Goal: Information Seeking & Learning: Check status

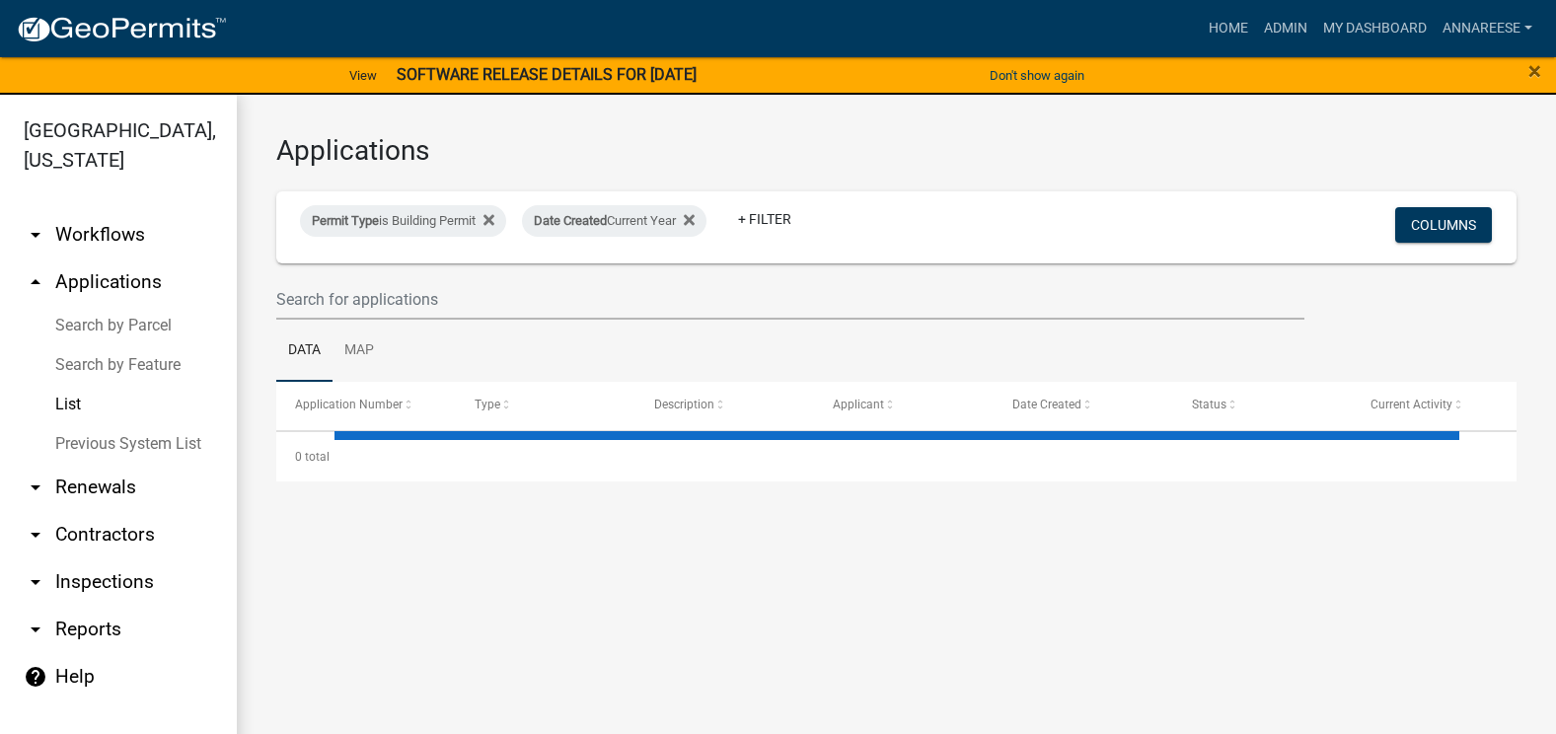
select select "3: 100"
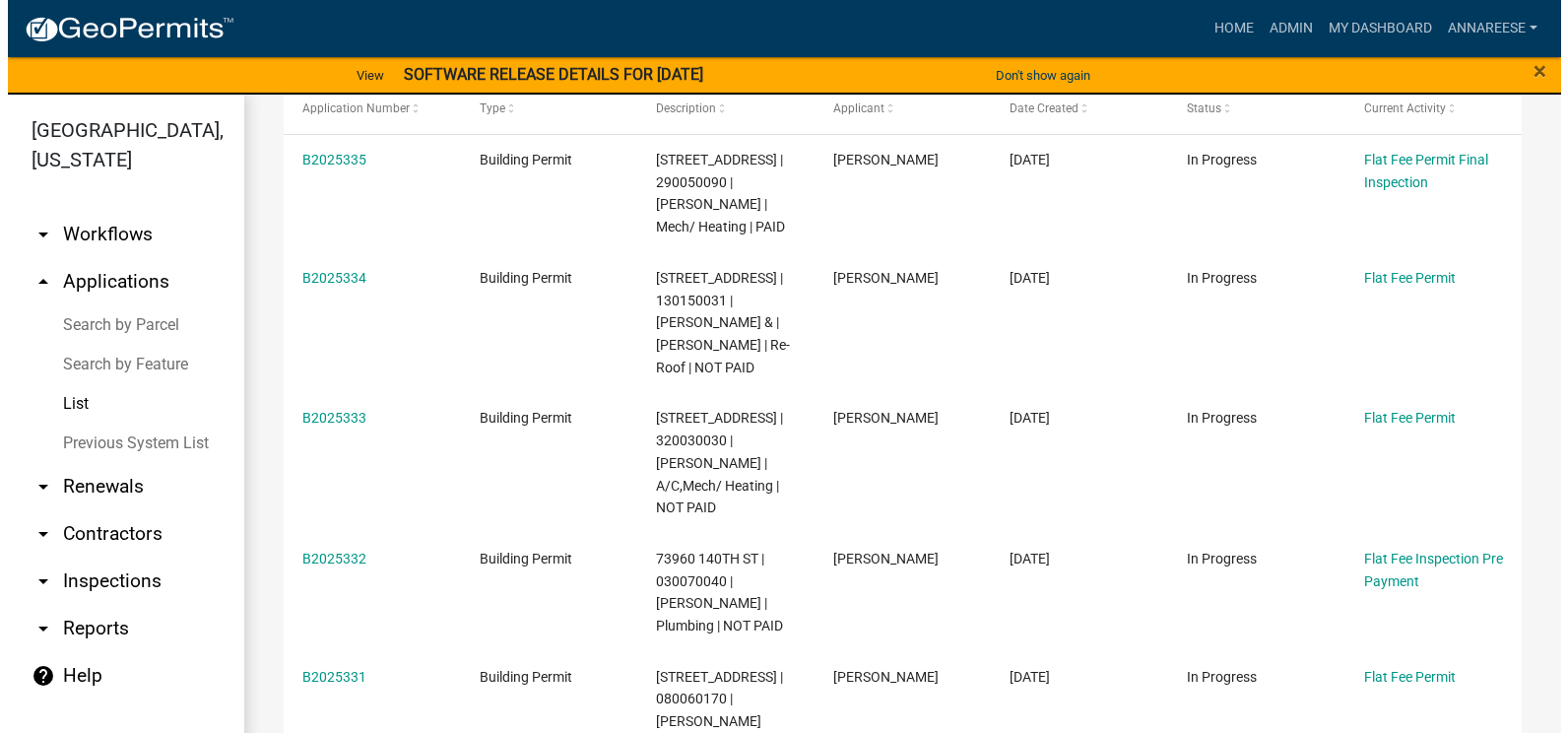
scroll to position [197, 0]
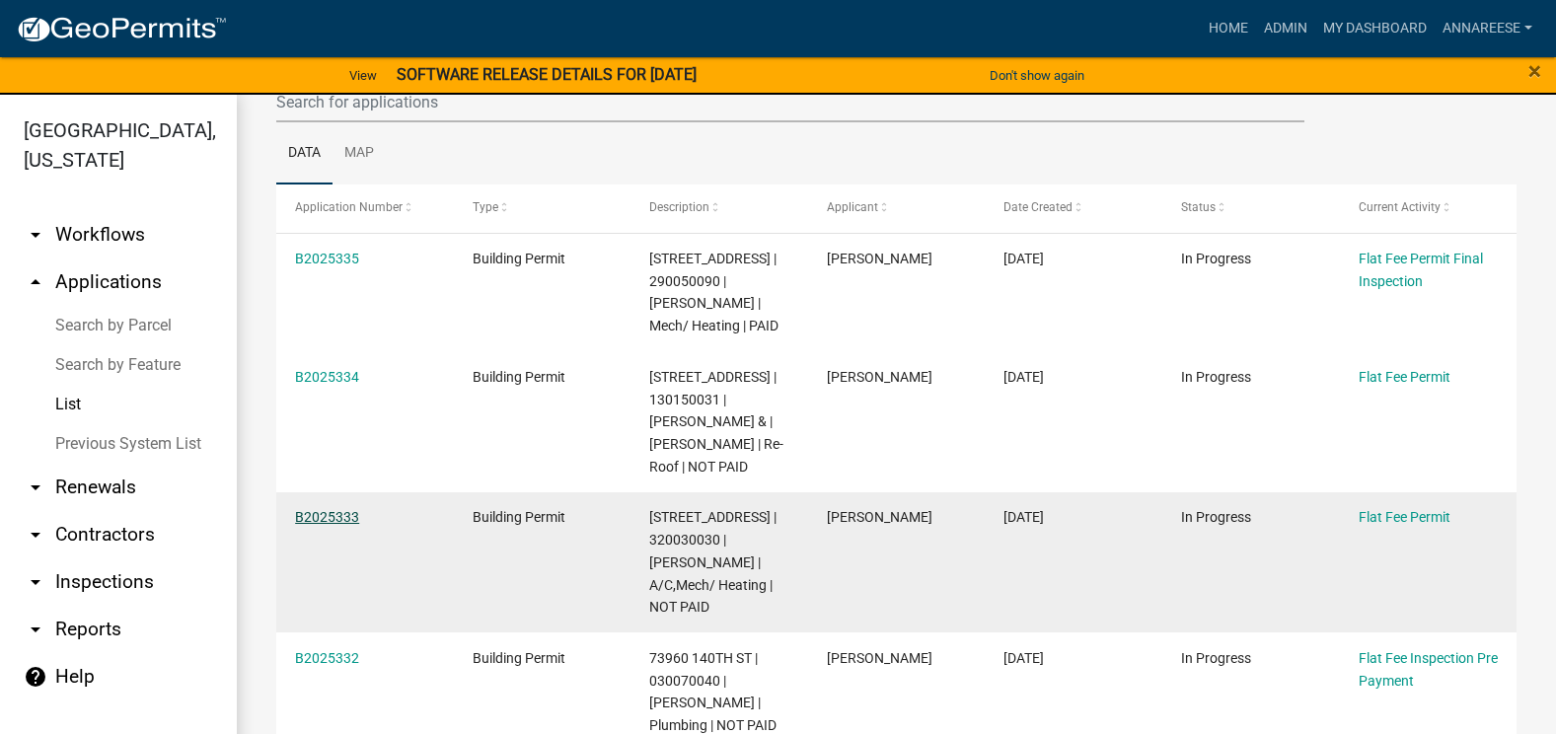
click at [331, 525] on link "B2025333" at bounding box center [327, 517] width 64 height 16
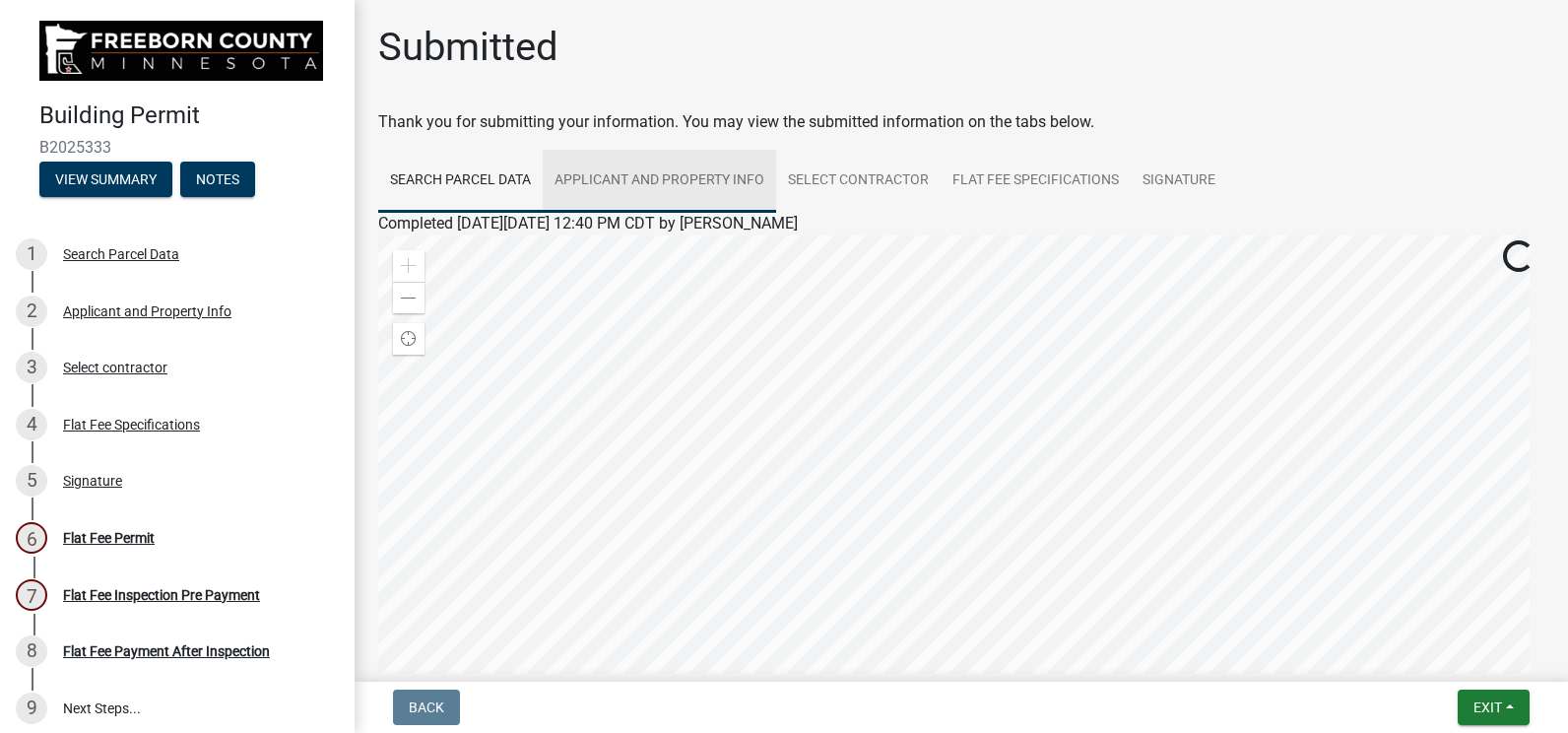
click at [624, 189] on link "Applicant and Property Info" at bounding box center [660, 181] width 234 height 63
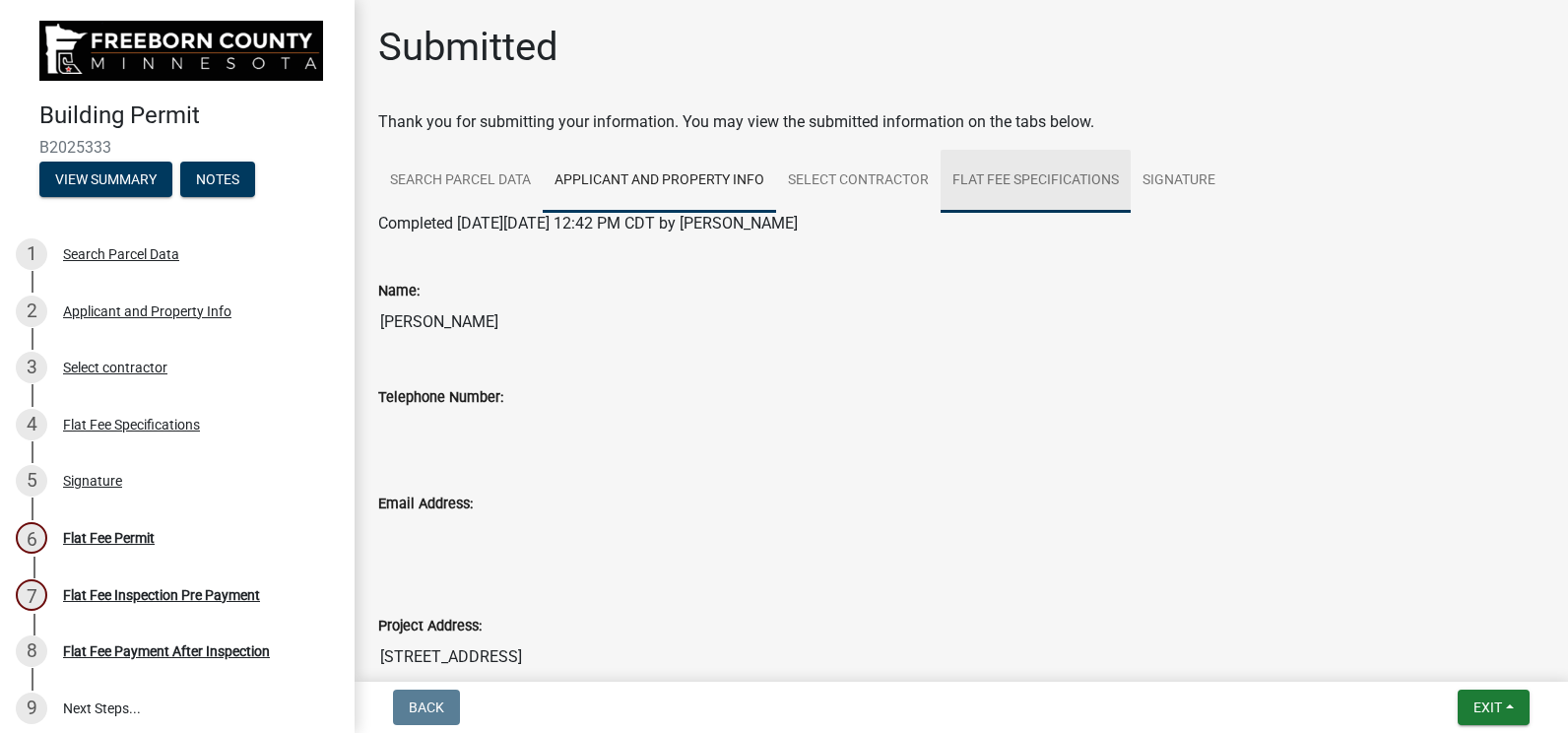
click at [1030, 170] on link "Flat Fee Specifications" at bounding box center [1035, 181] width 190 height 63
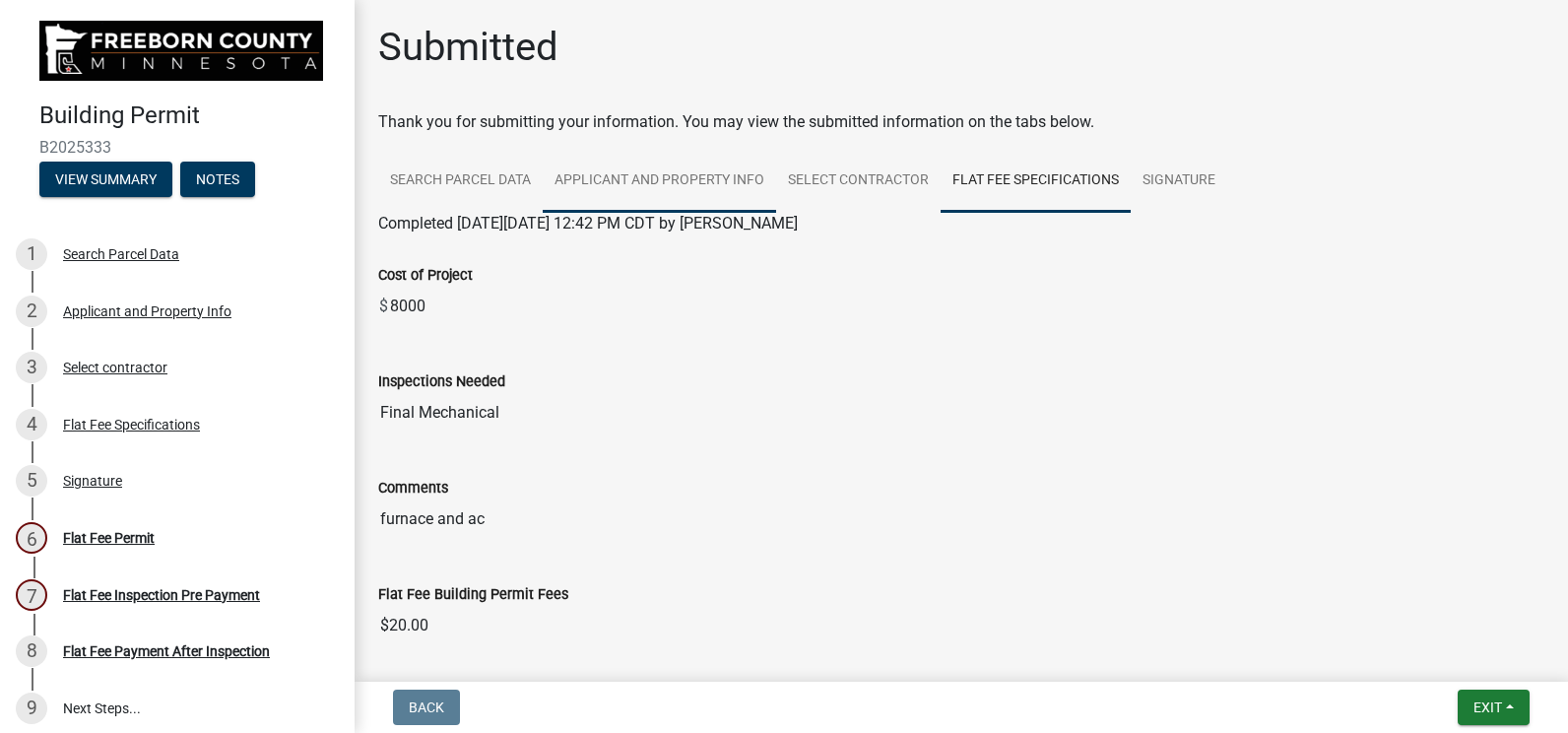
click at [652, 205] on link "Applicant and Property Info" at bounding box center [660, 181] width 234 height 63
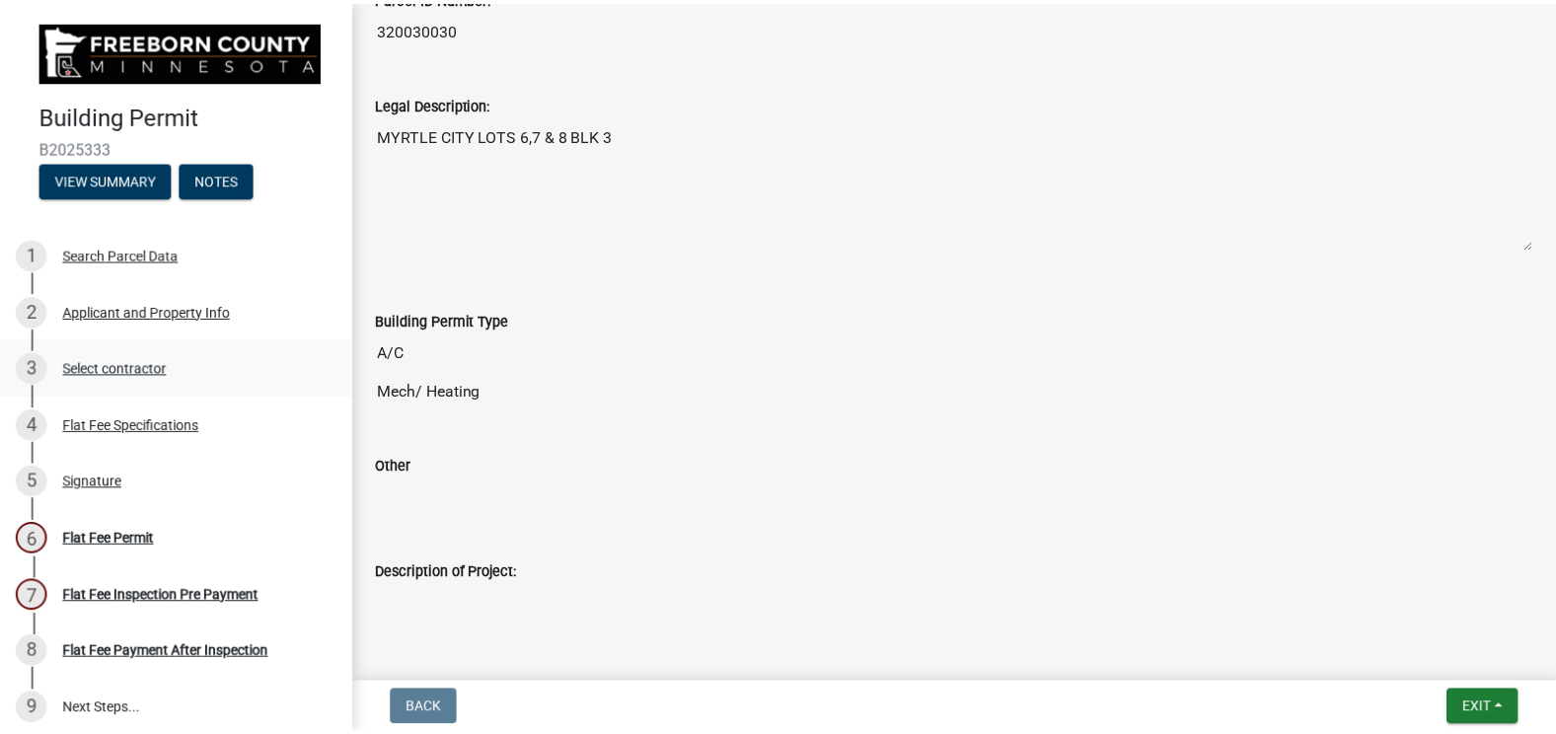
scroll to position [888, 0]
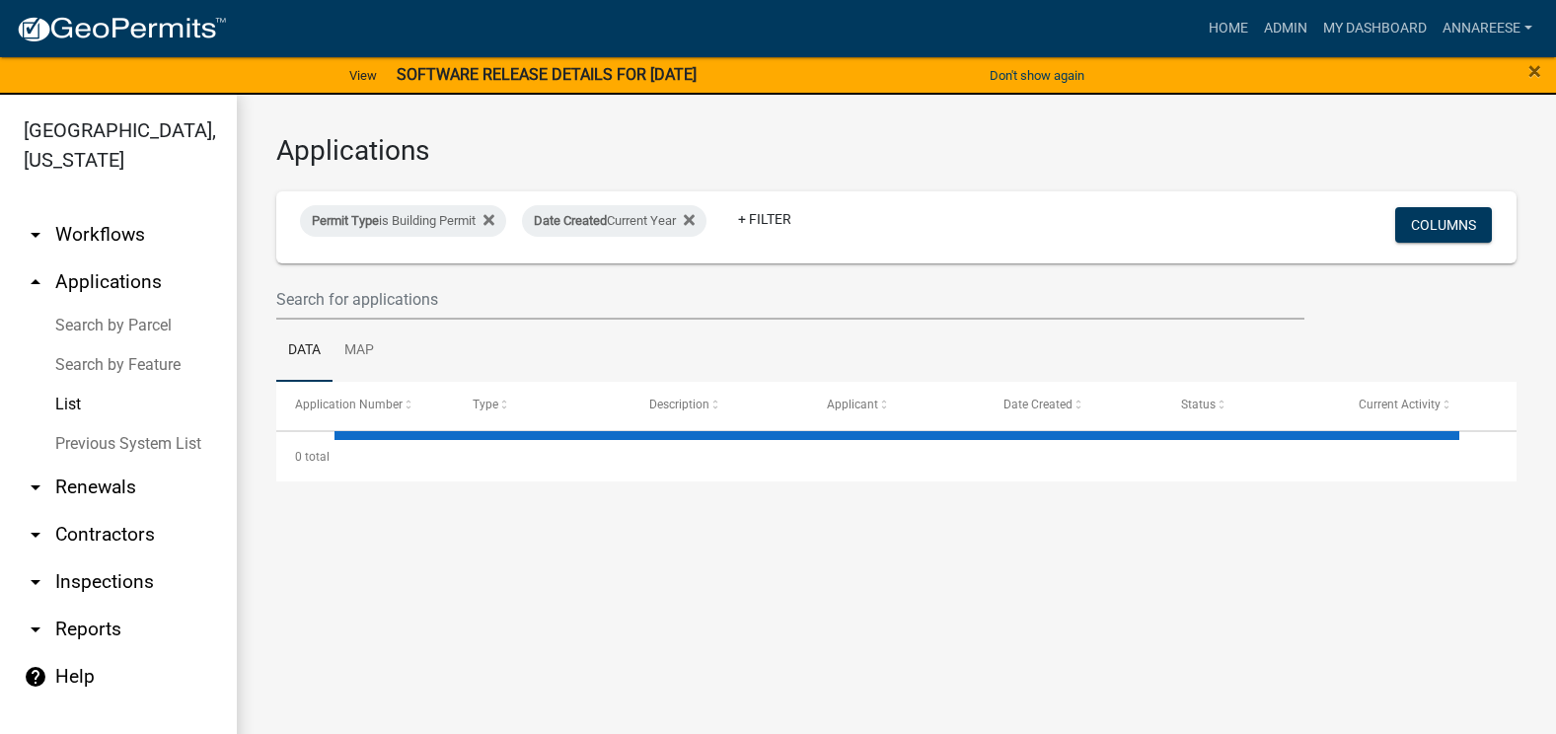
select select "3: 100"
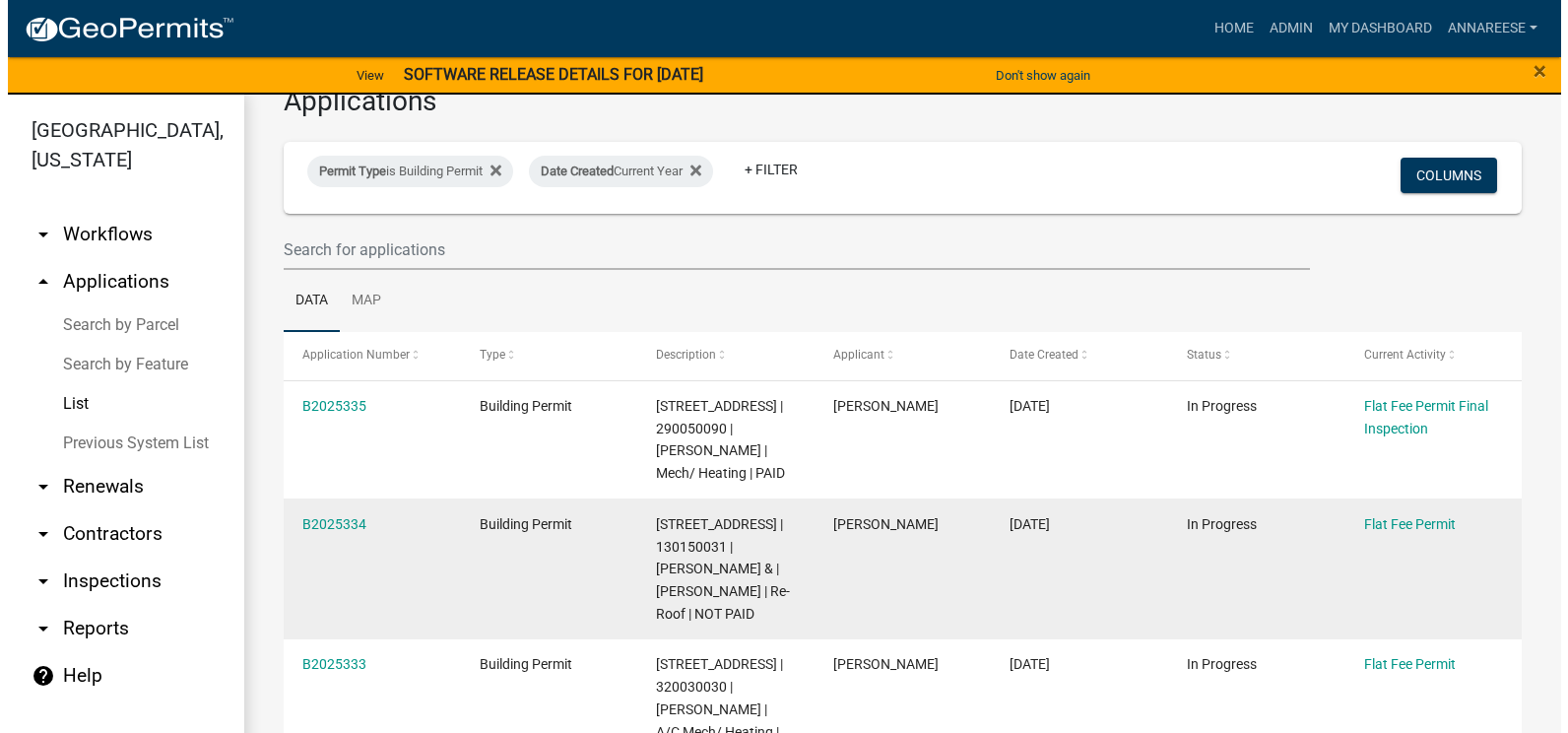
scroll to position [99, 0]
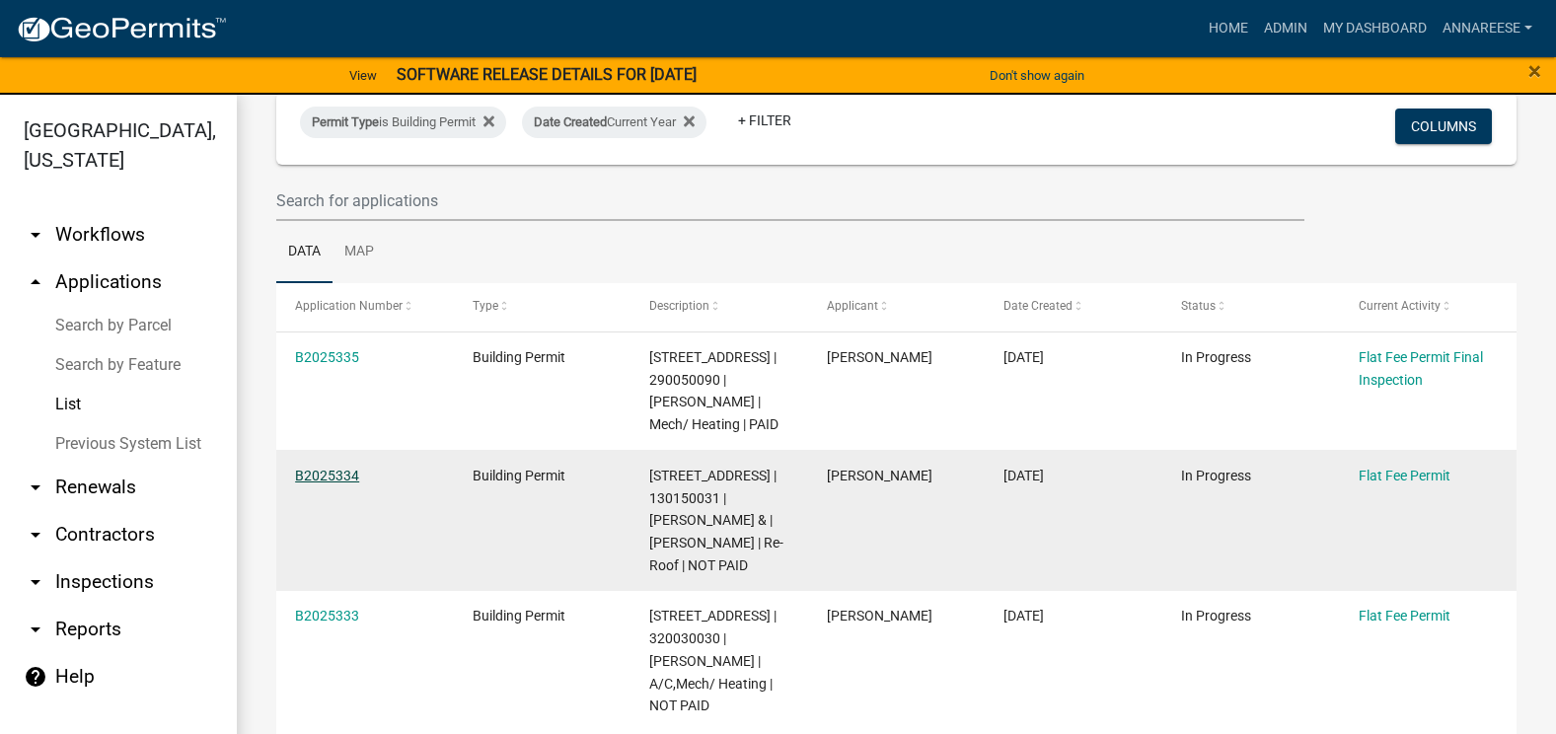
click at [346, 483] on link "B2025334" at bounding box center [327, 476] width 64 height 16
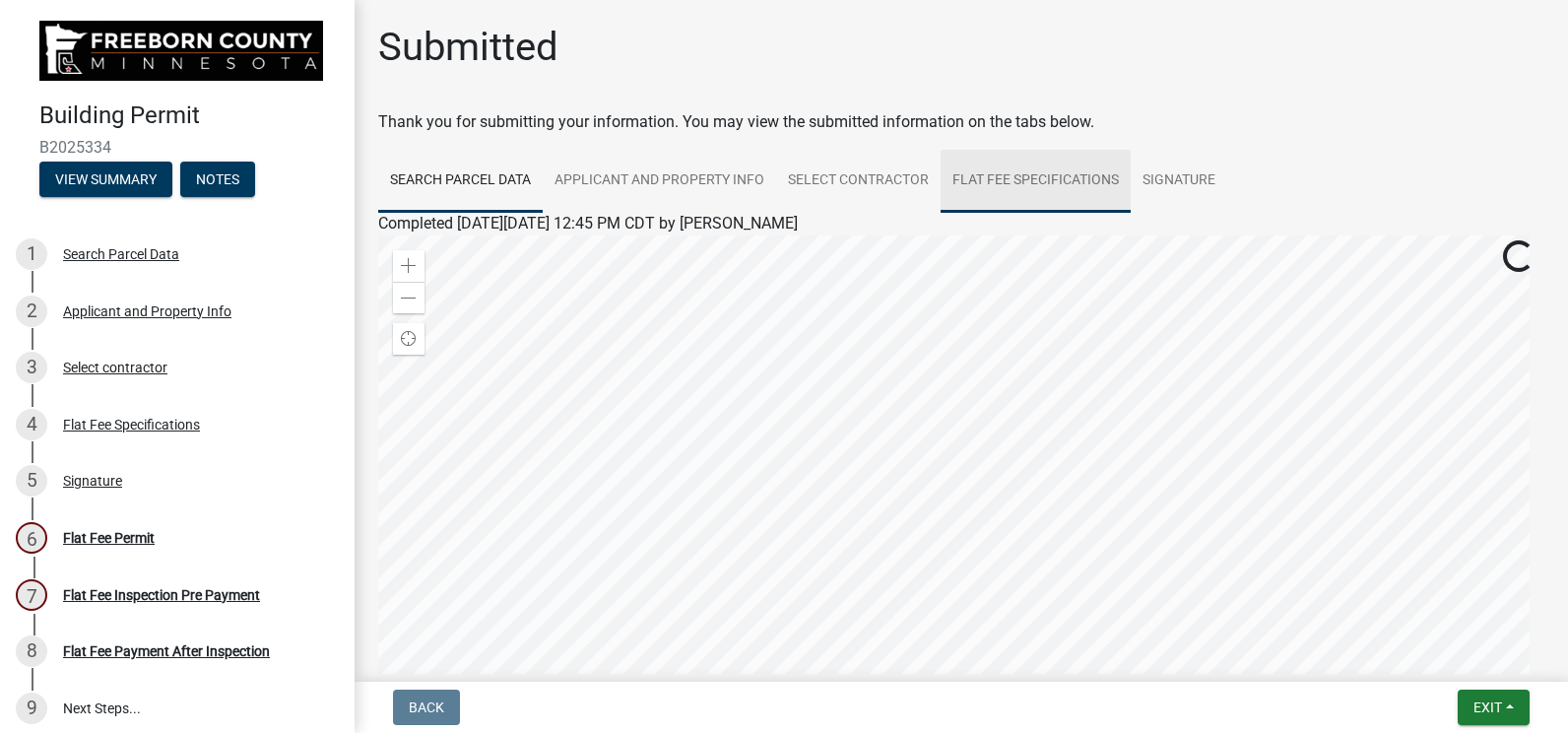
click at [1072, 194] on link "Flat Fee Specifications" at bounding box center [1035, 181] width 190 height 63
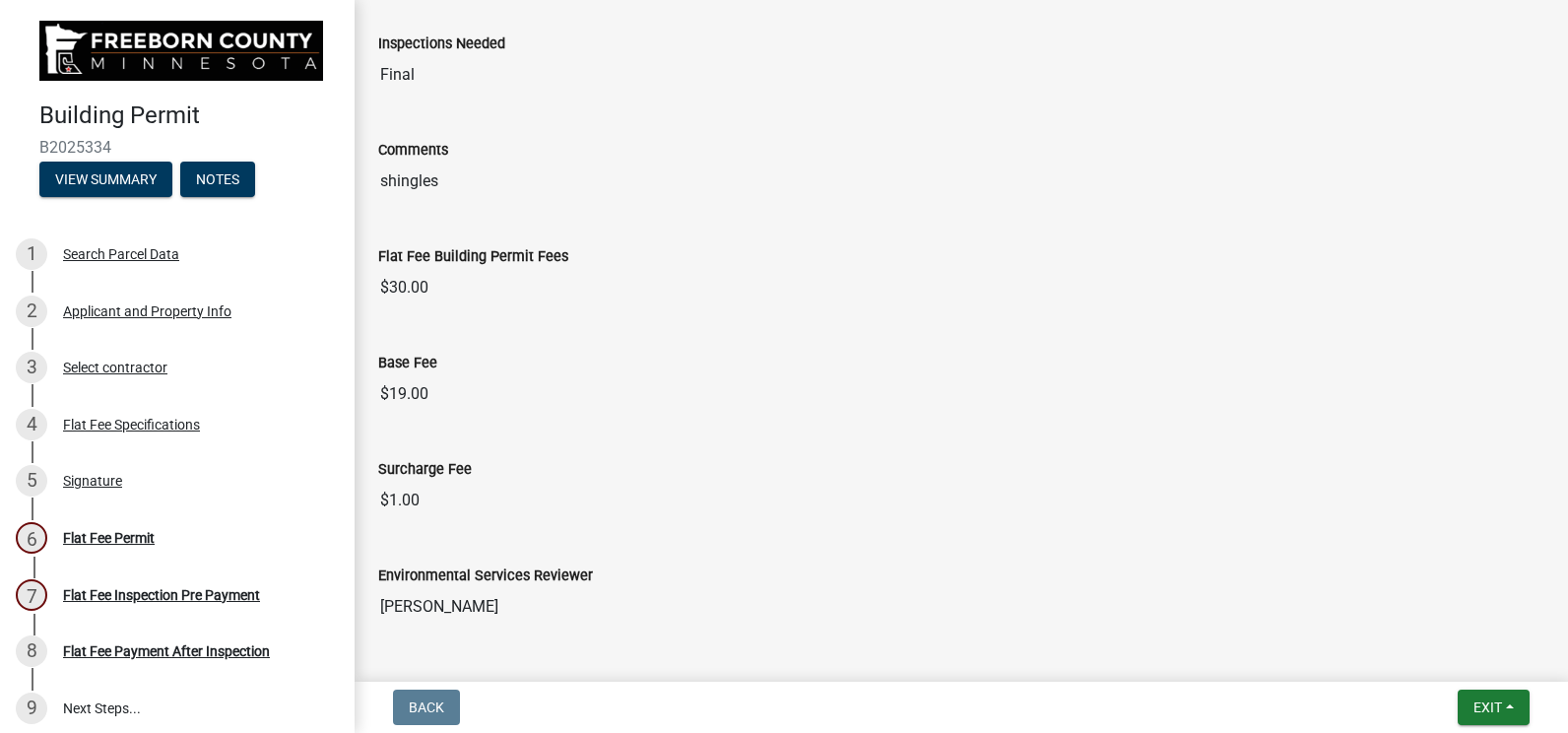
scroll to position [111, 0]
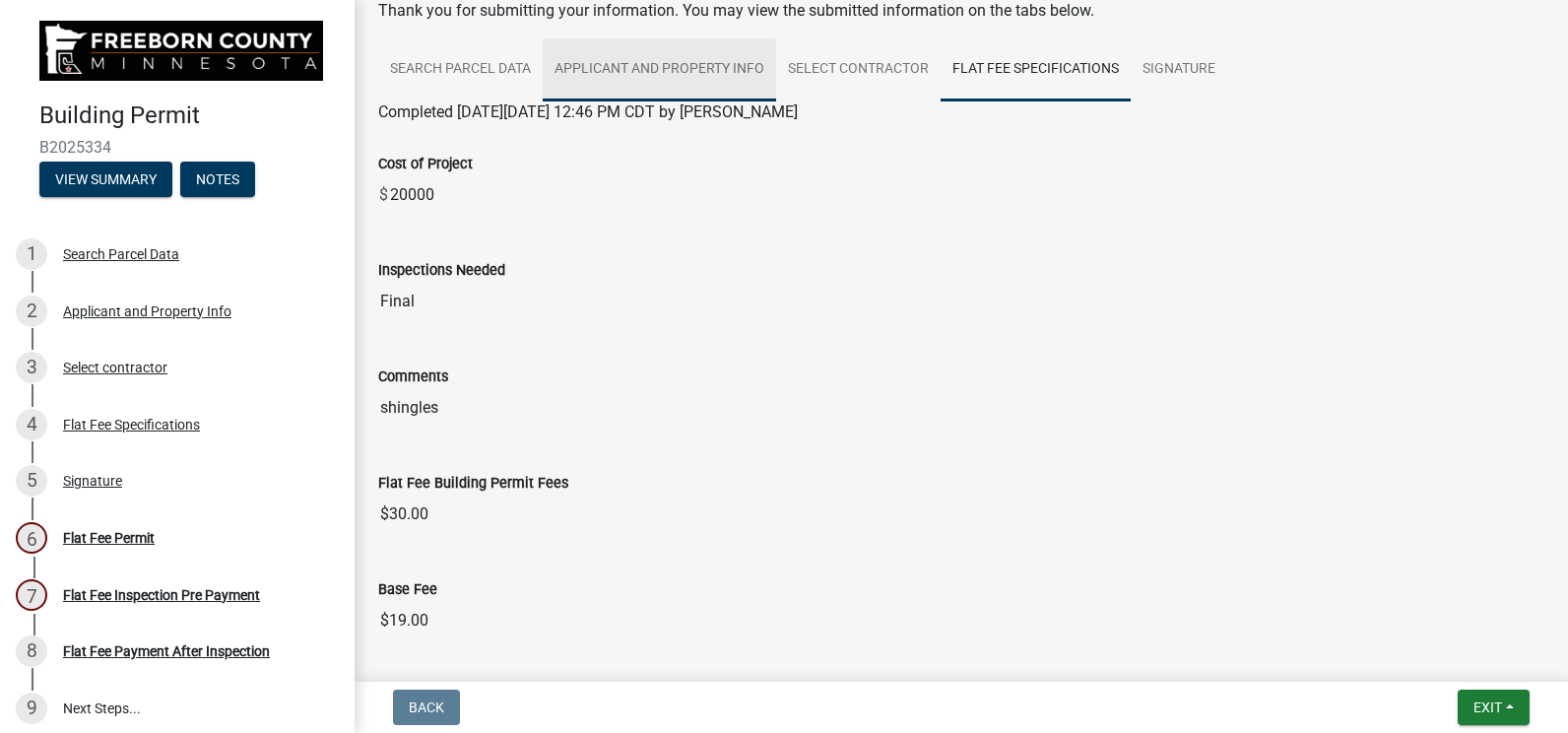
click at [617, 87] on link "Applicant and Property Info" at bounding box center [660, 69] width 234 height 63
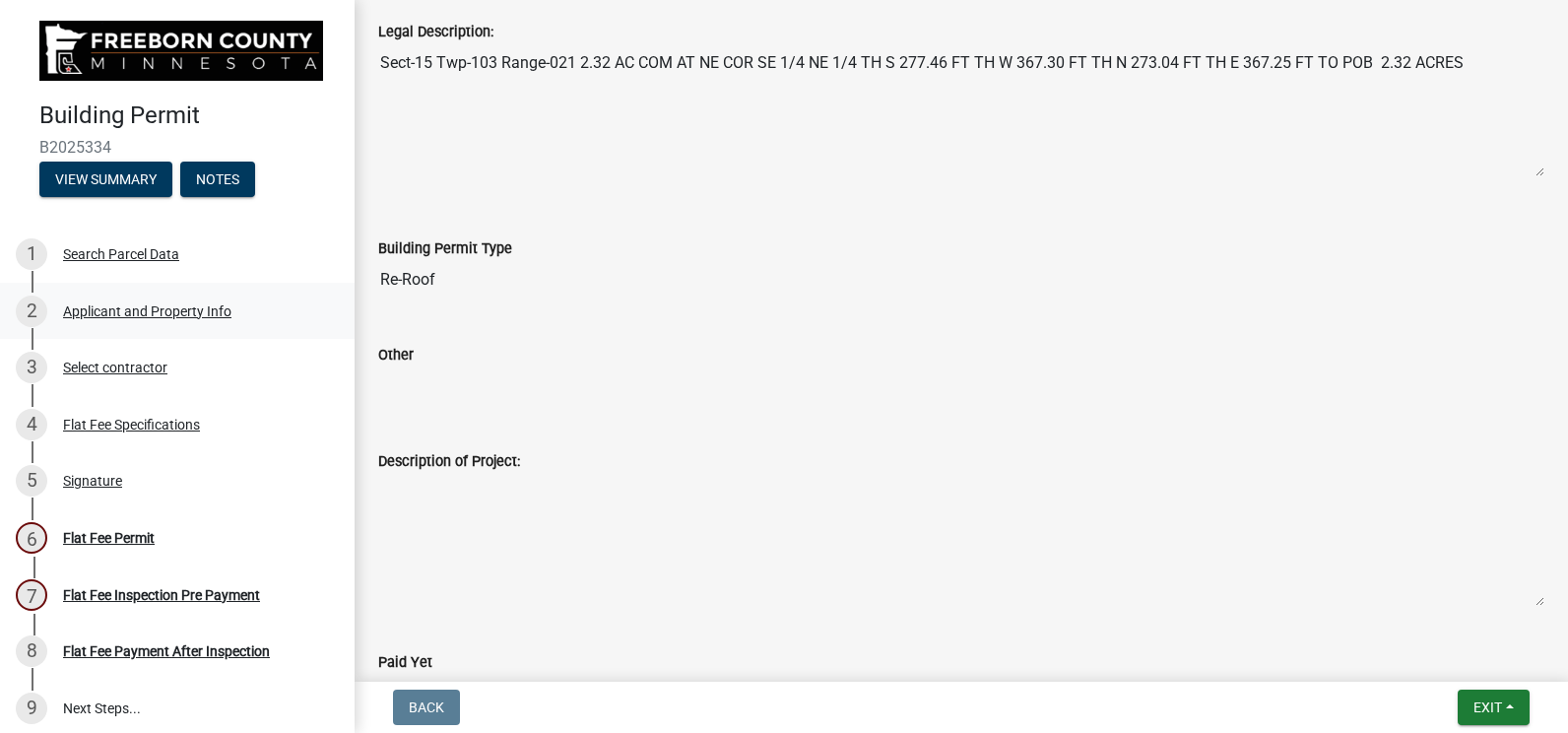
scroll to position [887, 0]
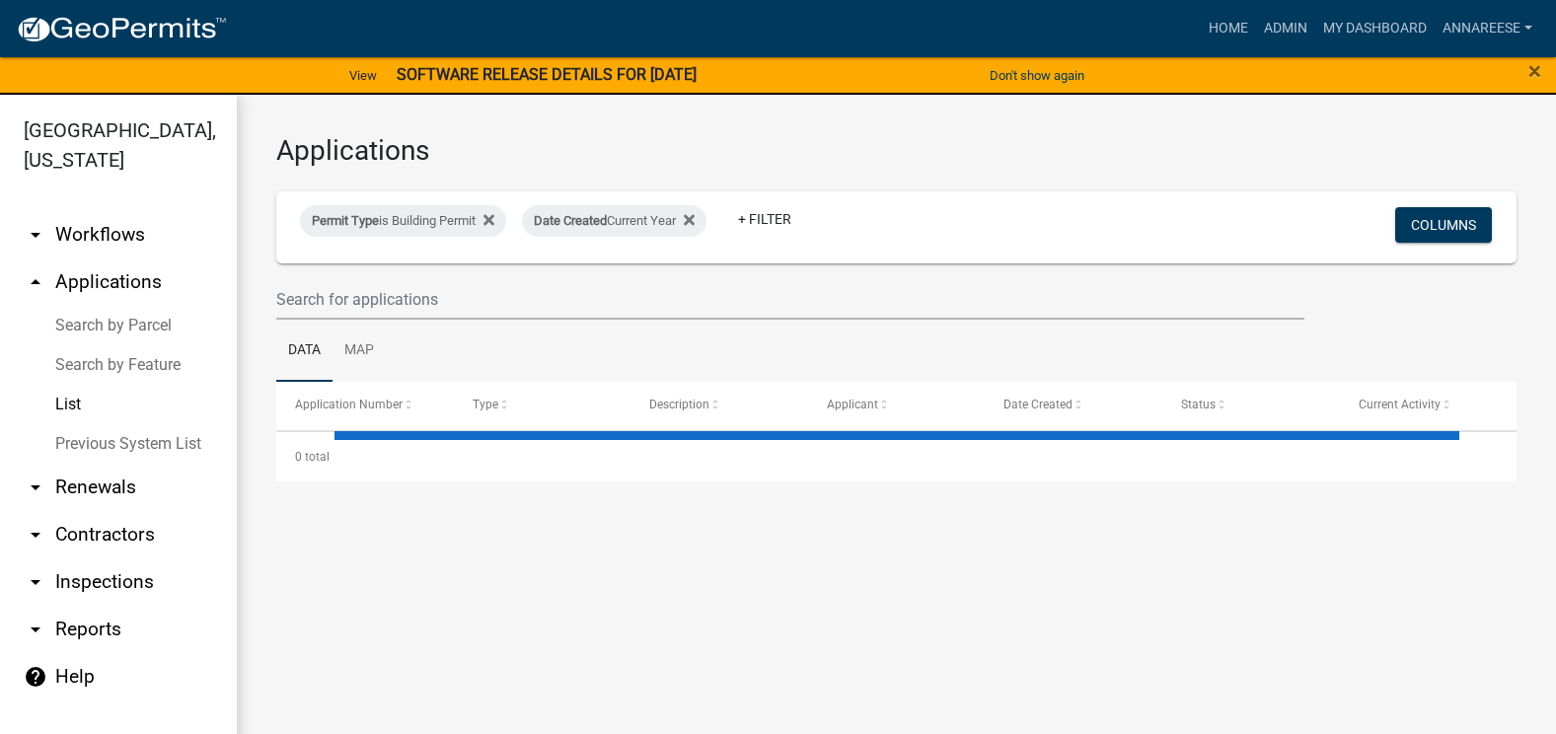
select select "3: 100"
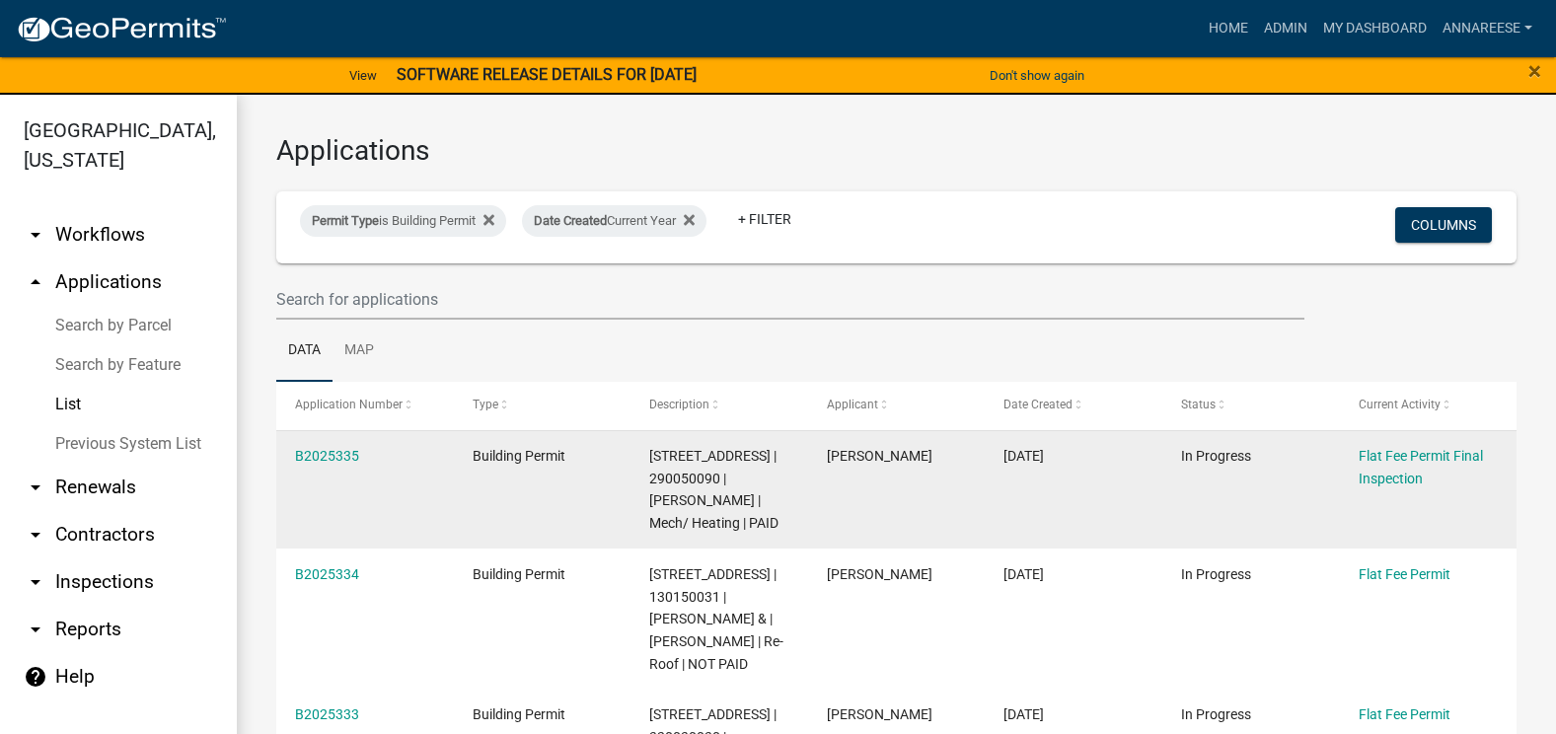
click at [348, 467] on div "B2025335" at bounding box center [364, 456] width 139 height 23
click at [359, 456] on div "B2025335" at bounding box center [364, 456] width 139 height 23
click at [355, 456] on link "B2025335" at bounding box center [327, 456] width 64 height 16
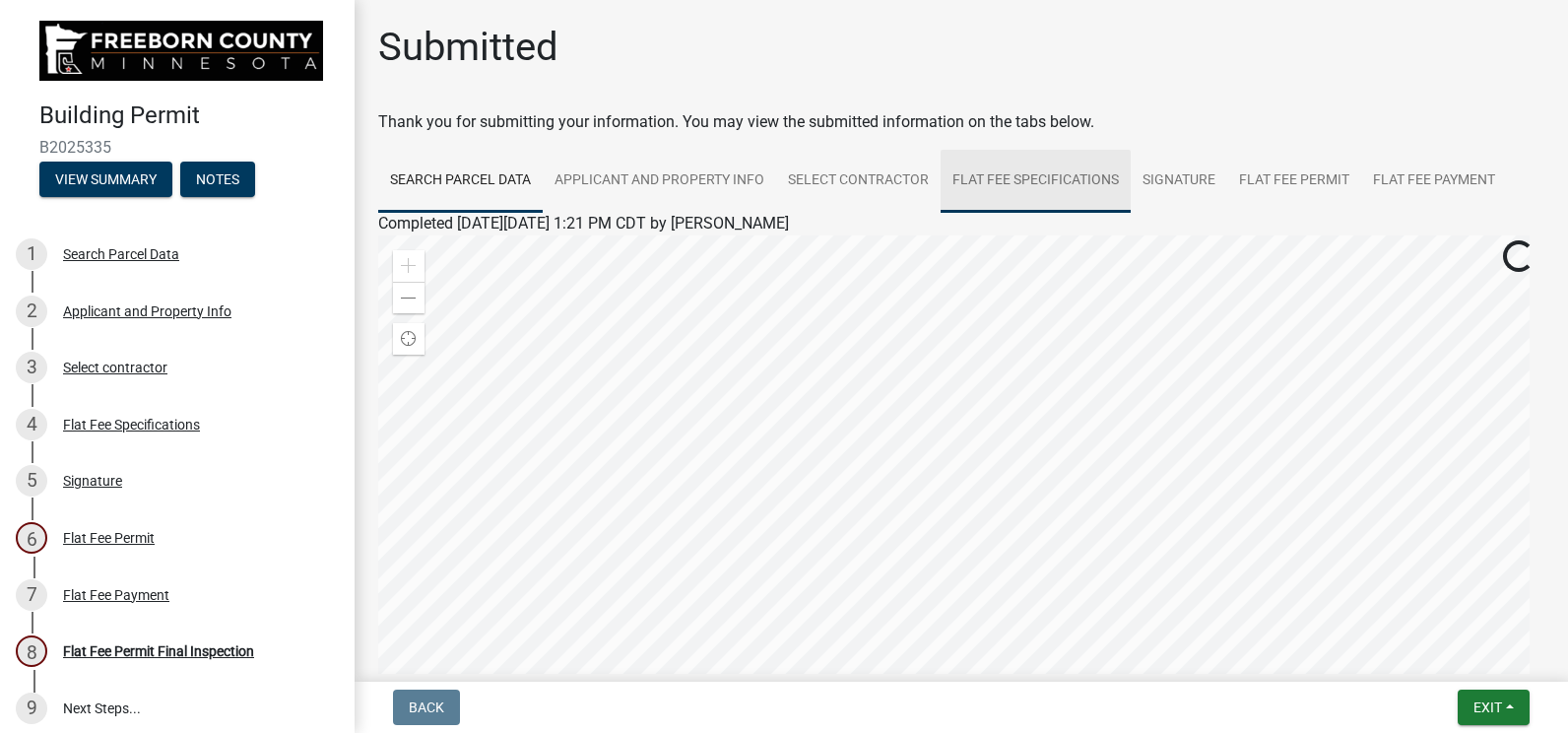
click at [985, 170] on link "Flat Fee Specifications" at bounding box center [1035, 181] width 190 height 63
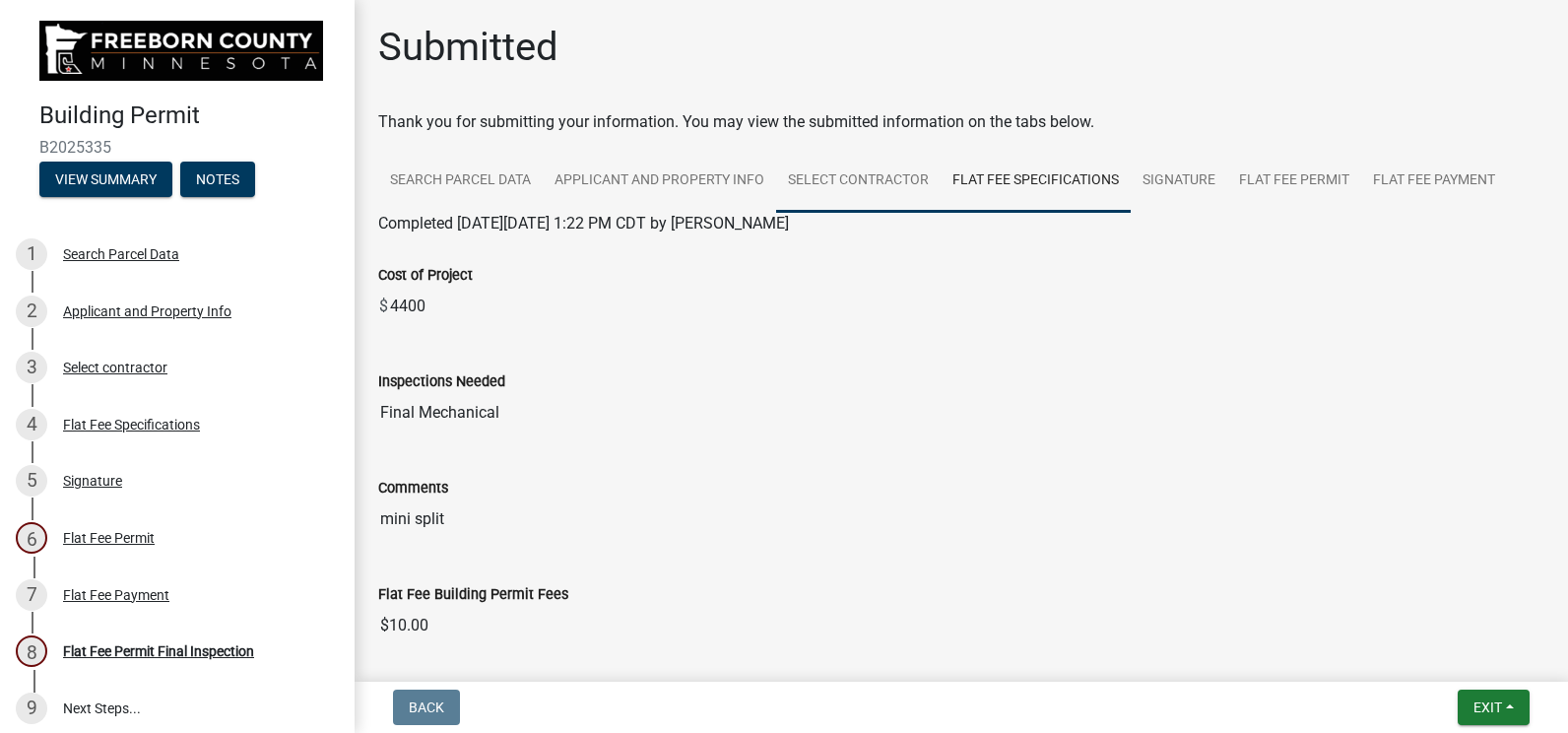
click at [791, 186] on link "Select contractor" at bounding box center [858, 181] width 165 height 63
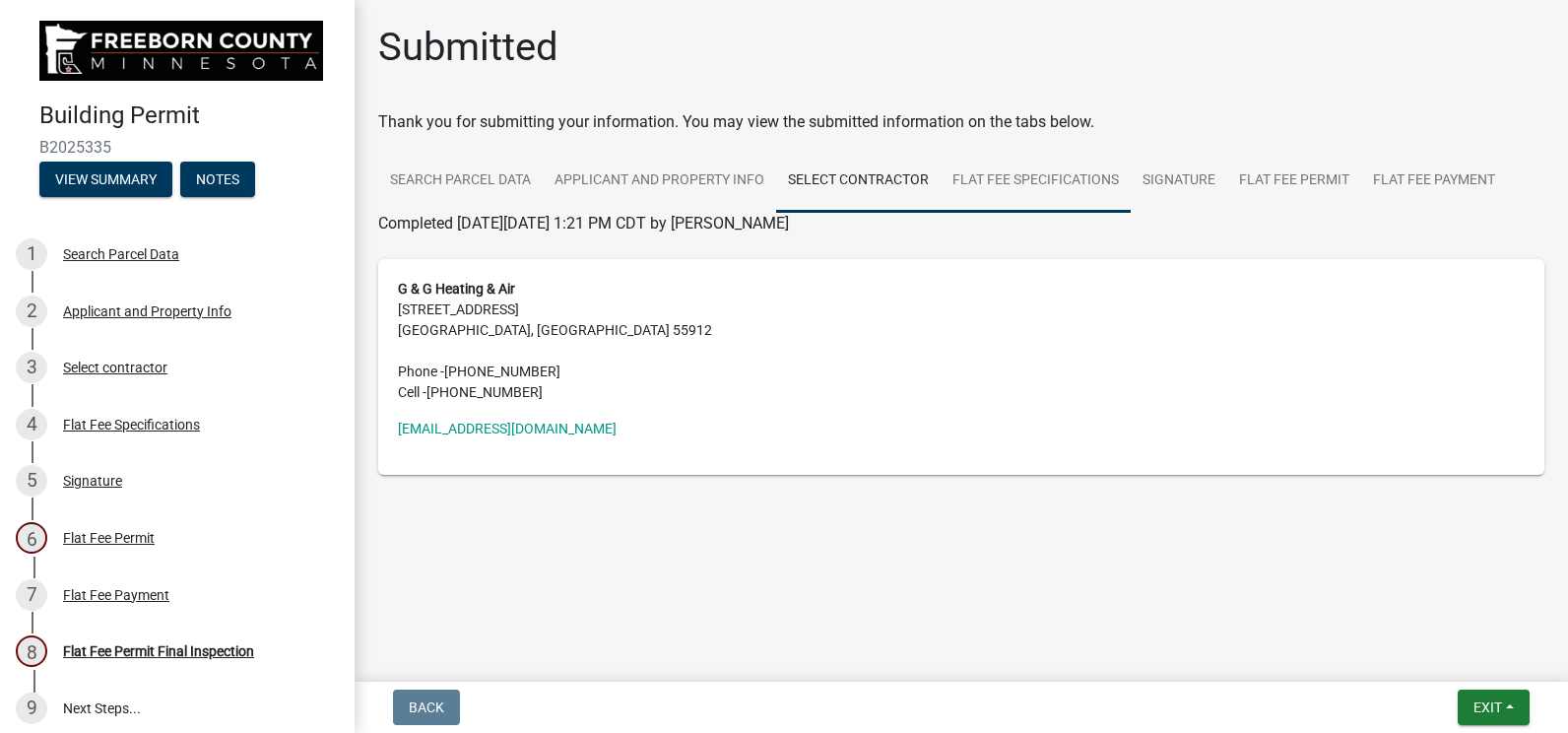
click at [993, 185] on link "Flat Fee Specifications" at bounding box center [1035, 181] width 190 height 63
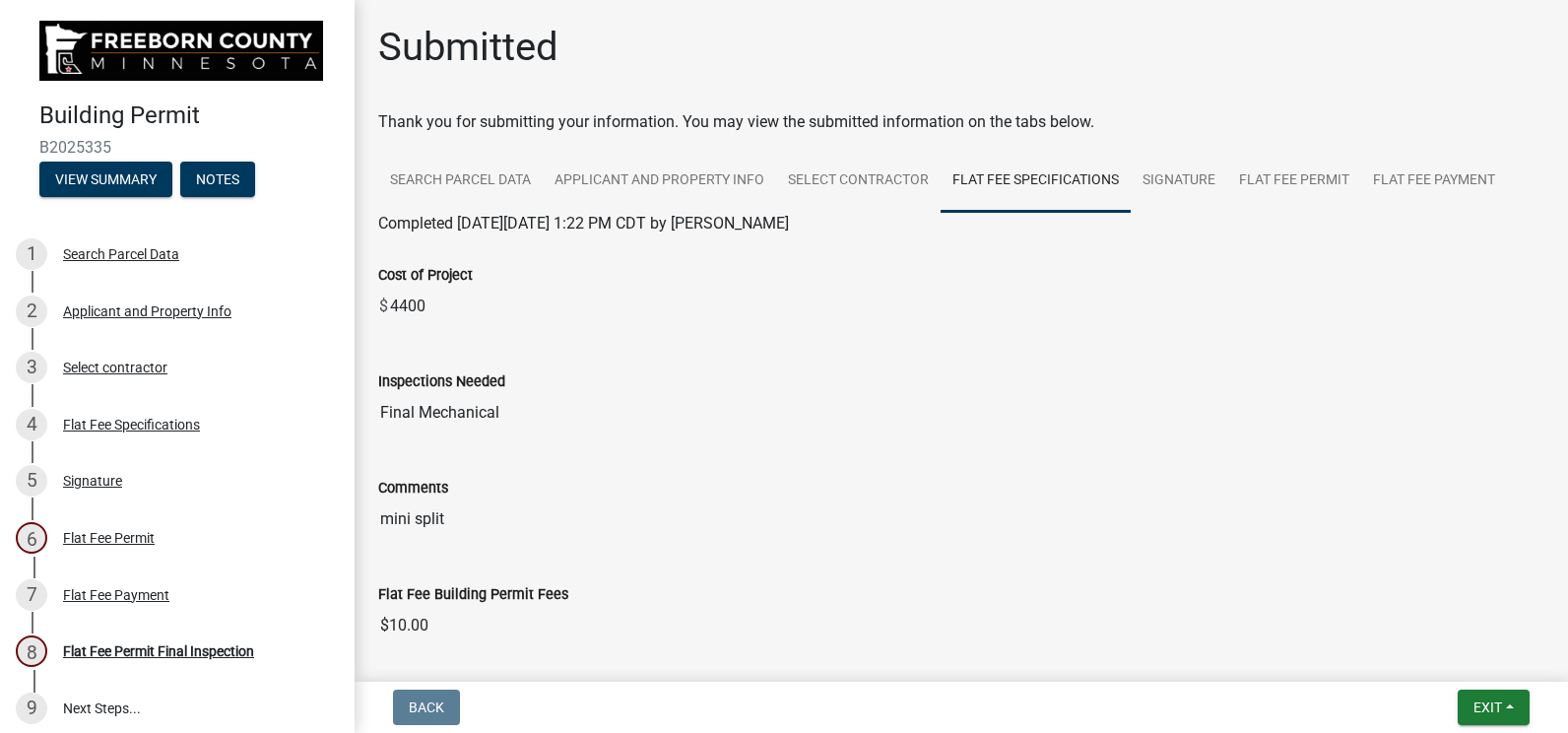
click at [654, 215] on span "Completed [DATE][DATE] 1:22 PM CDT by [PERSON_NAME]" at bounding box center [583, 223] width 410 height 19
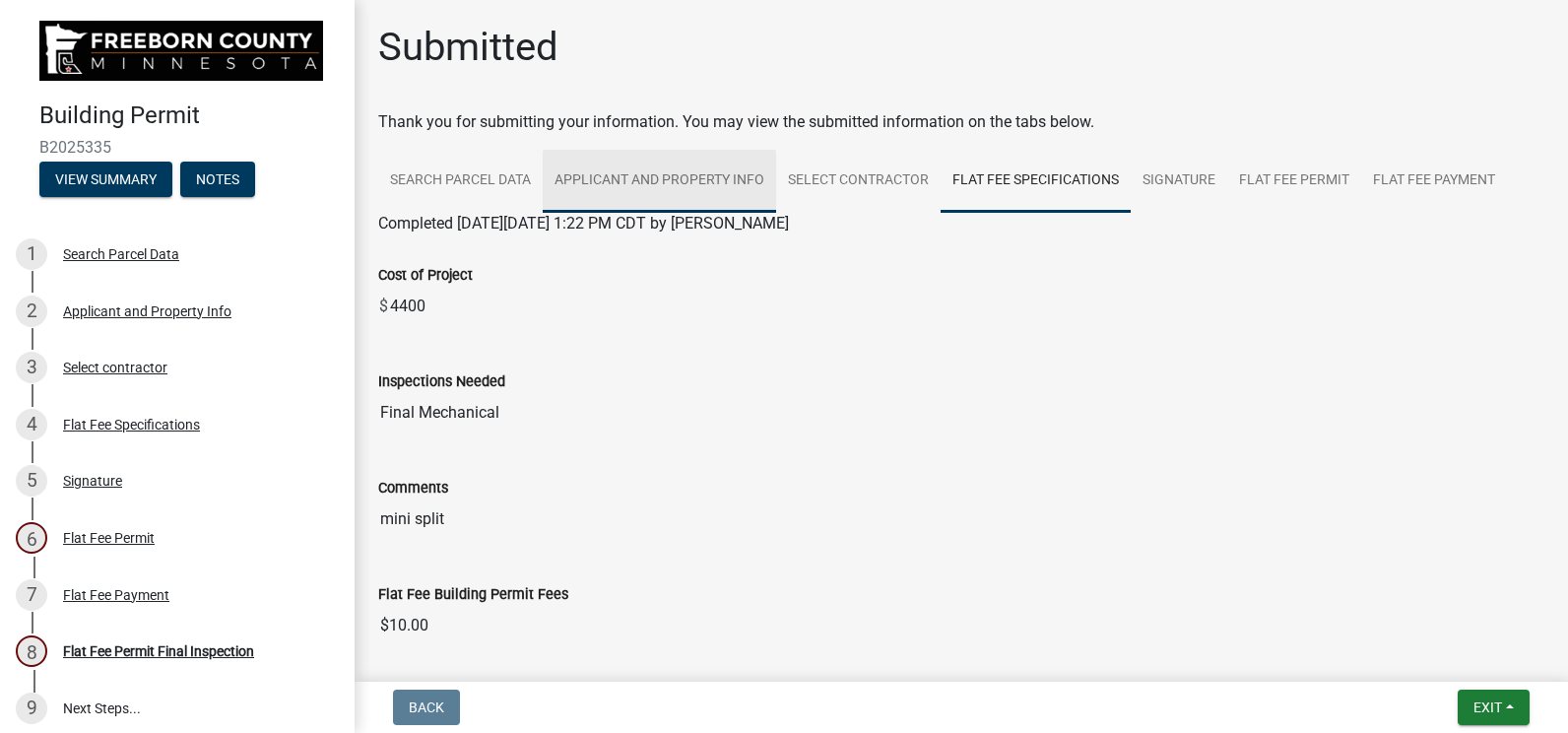
click at [666, 173] on link "Applicant and Property Info" at bounding box center [660, 181] width 234 height 63
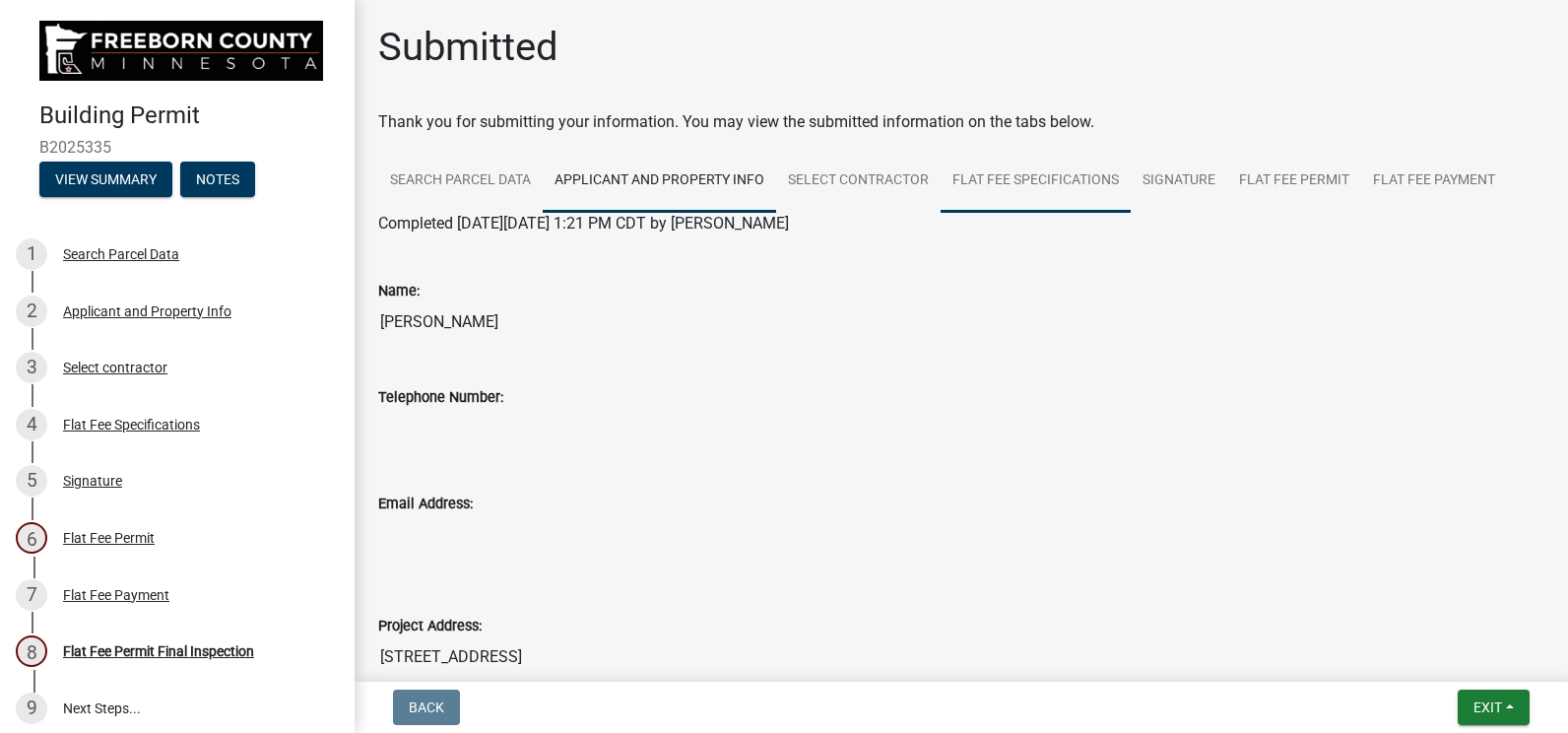
click at [1010, 192] on link "Flat Fee Specifications" at bounding box center [1035, 181] width 190 height 63
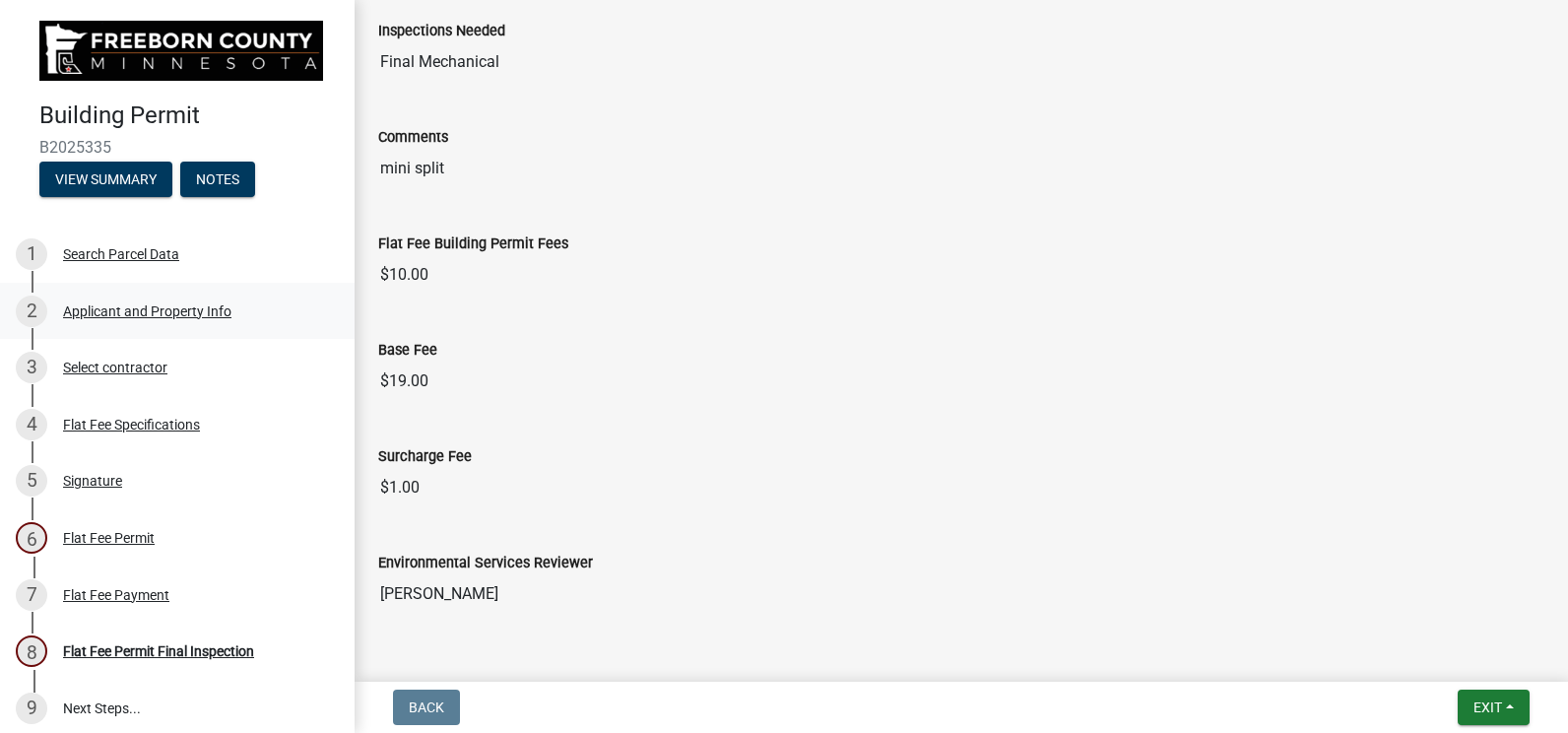
scroll to position [407, 0]
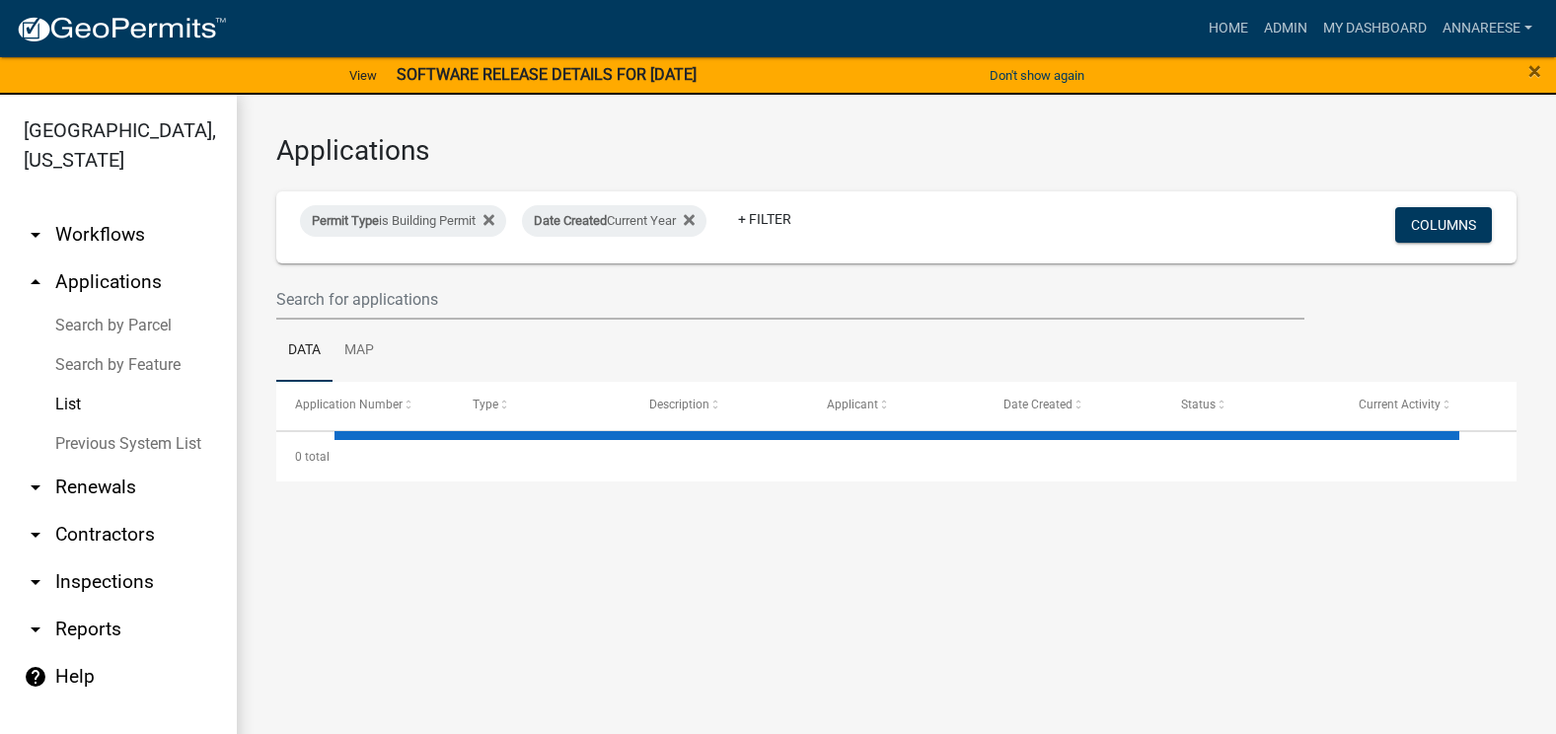
select select "3: 100"
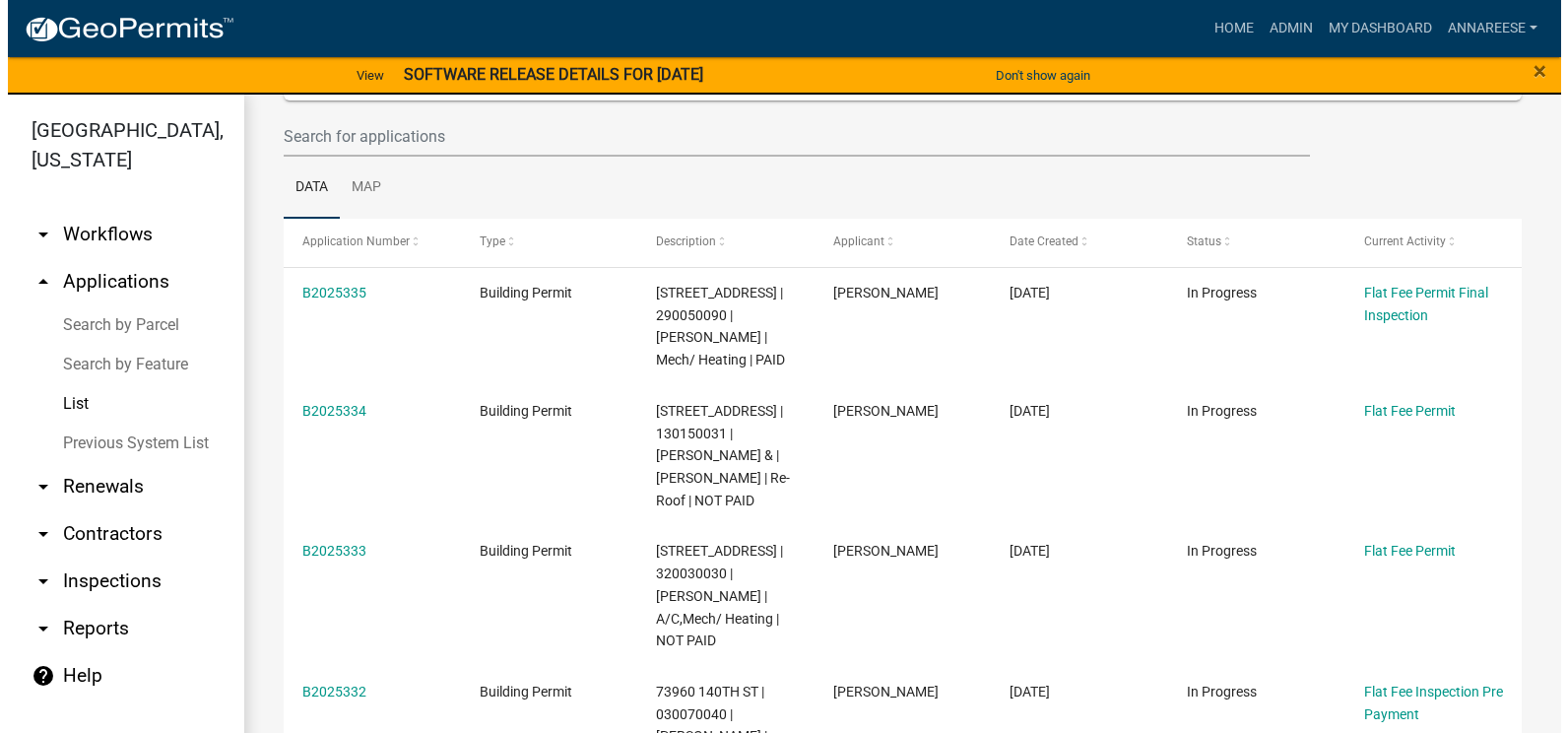
scroll to position [197, 0]
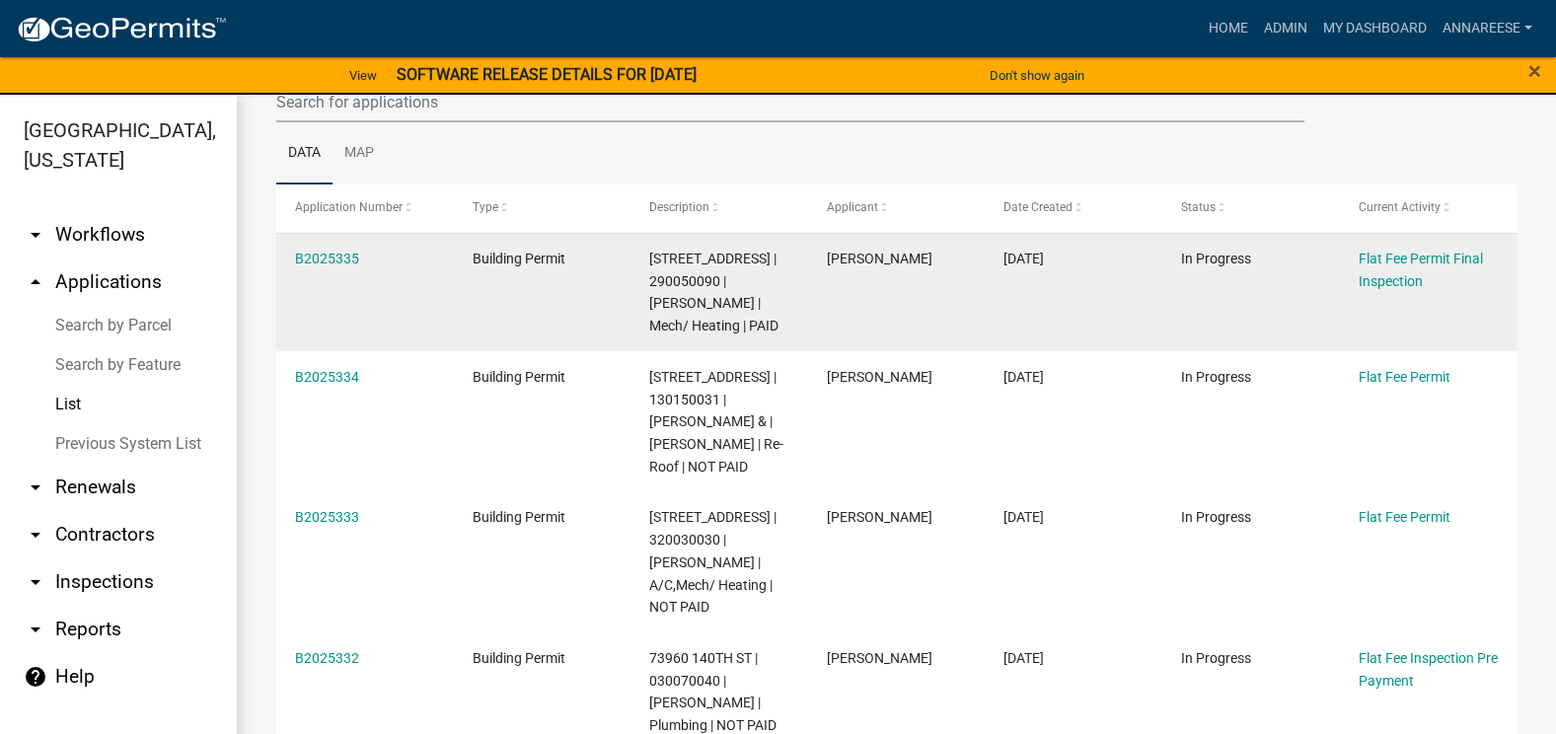
click at [331, 248] on div "B2025335" at bounding box center [364, 259] width 139 height 23
click at [329, 259] on link "B2025335" at bounding box center [327, 259] width 64 height 16
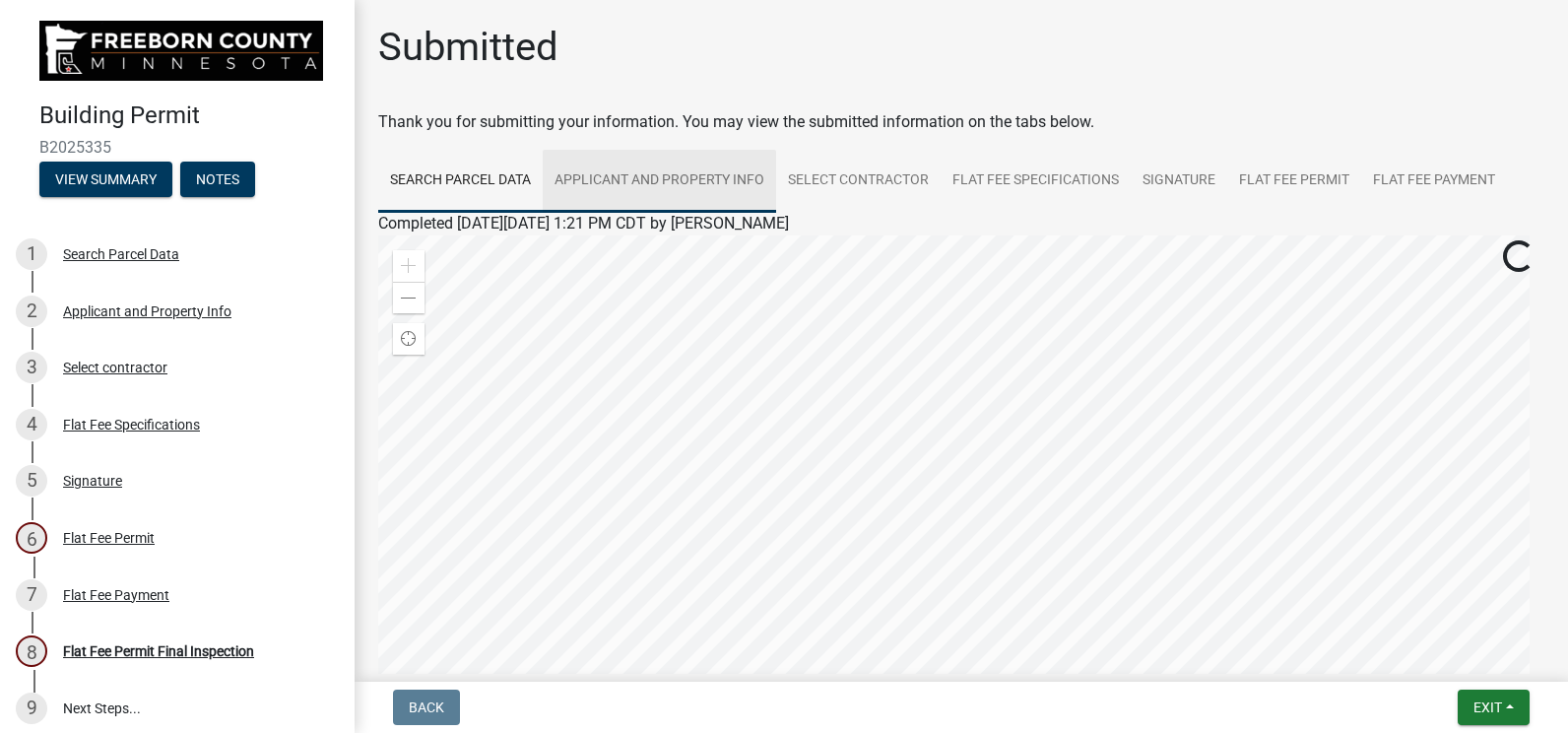
click at [568, 187] on link "Applicant and Property Info" at bounding box center [660, 181] width 234 height 63
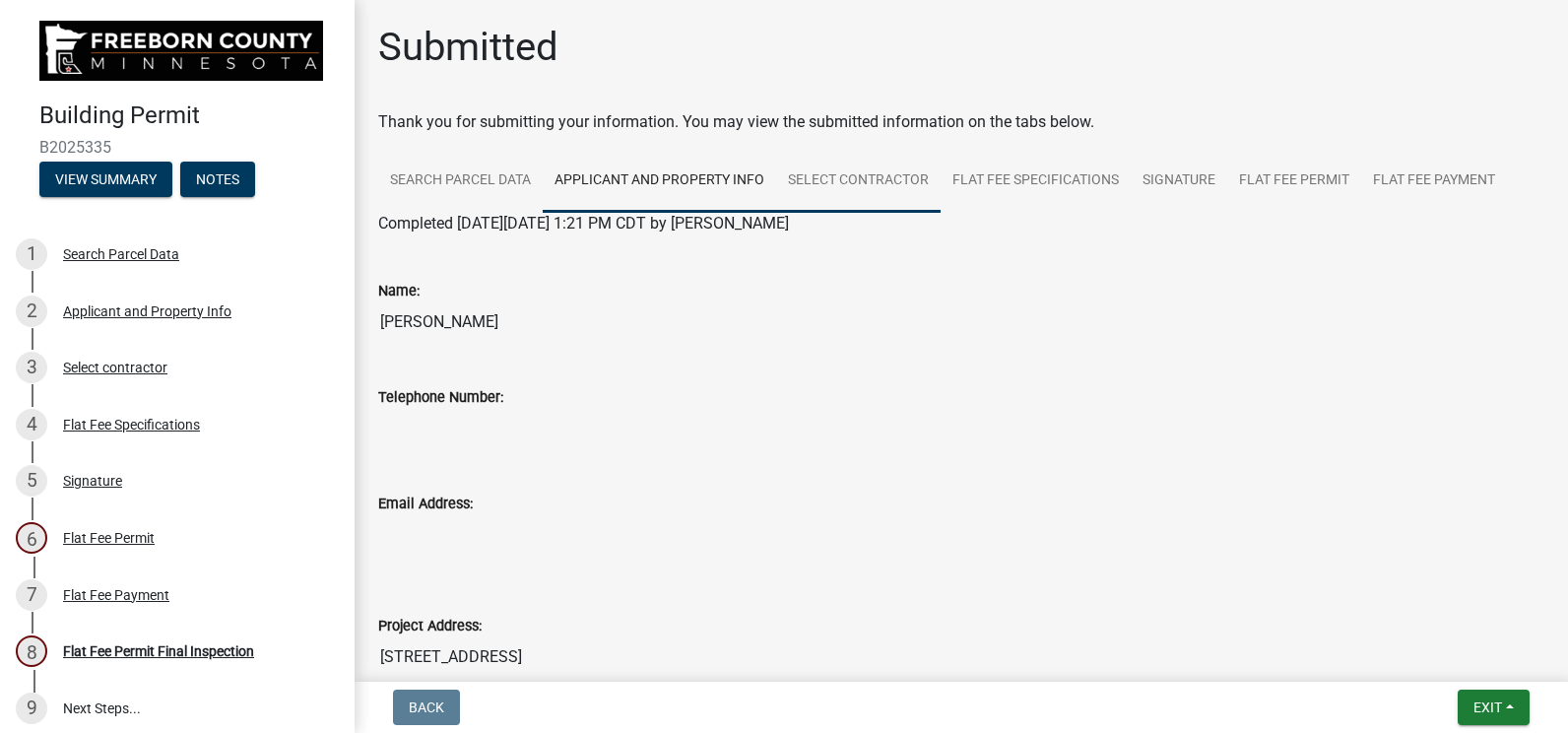
click at [885, 196] on link "Select contractor" at bounding box center [858, 181] width 165 height 63
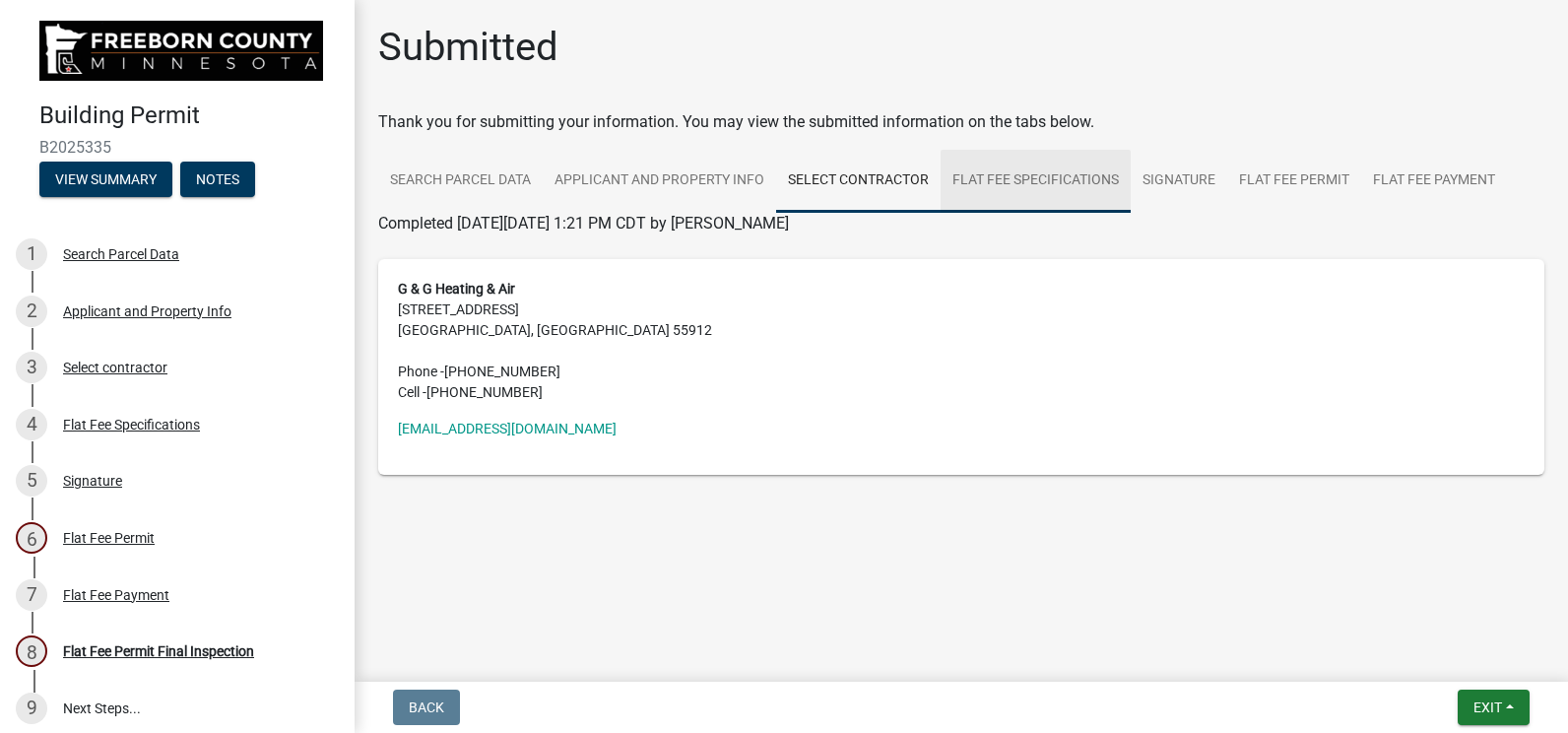
click at [1007, 189] on link "Flat Fee Specifications" at bounding box center [1035, 181] width 190 height 63
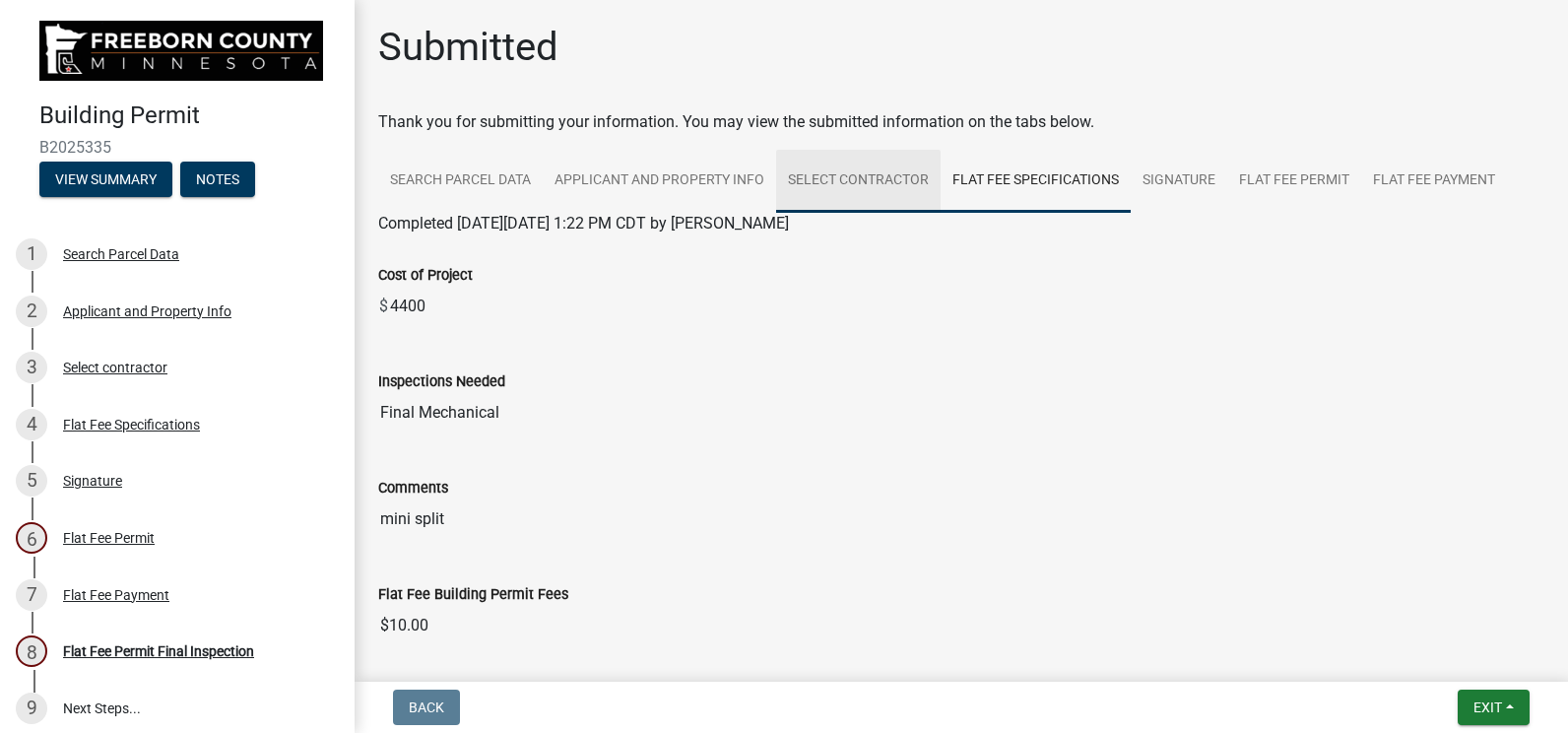
click at [784, 188] on link "Select contractor" at bounding box center [858, 181] width 165 height 63
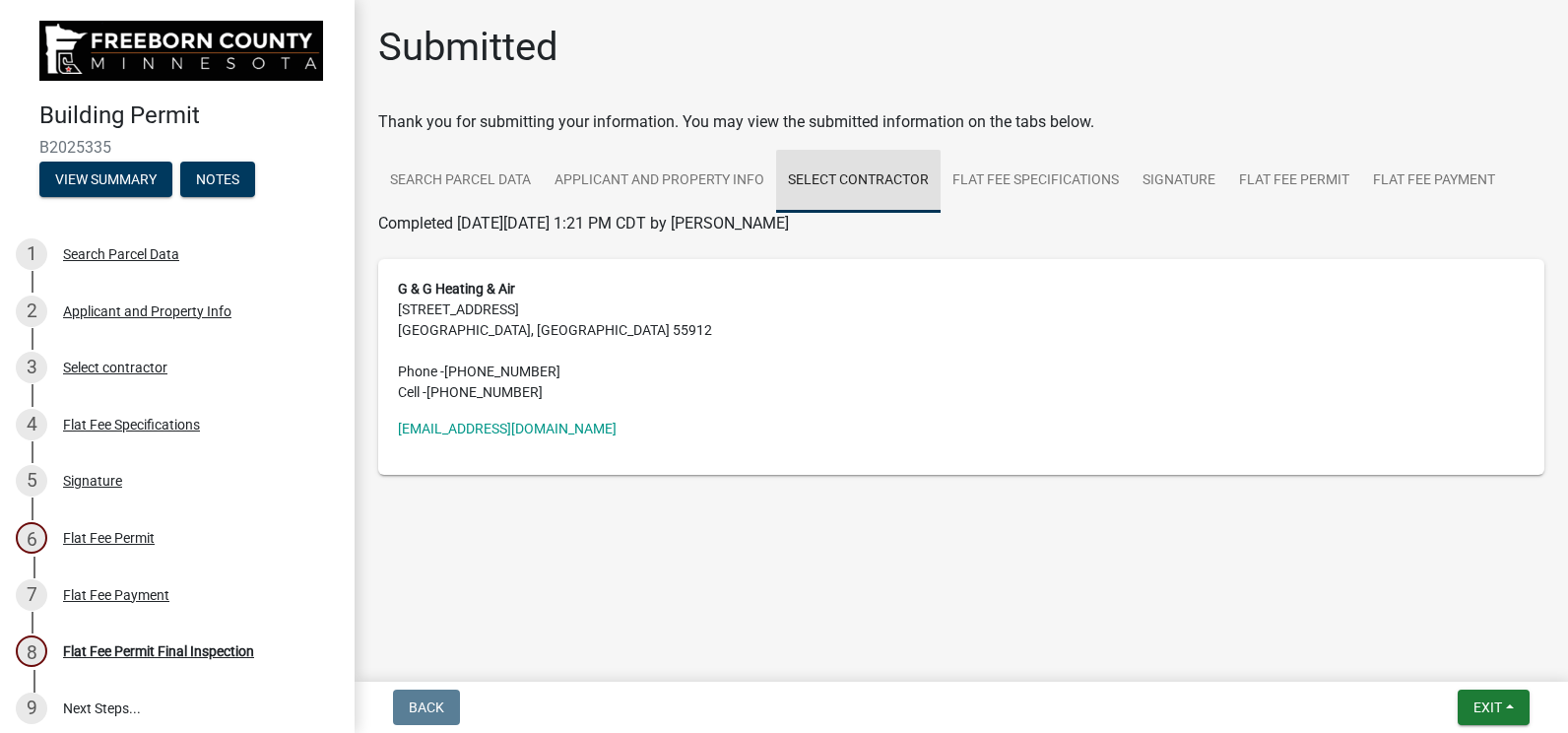
click at [784, 187] on link "Select contractor" at bounding box center [858, 181] width 165 height 63
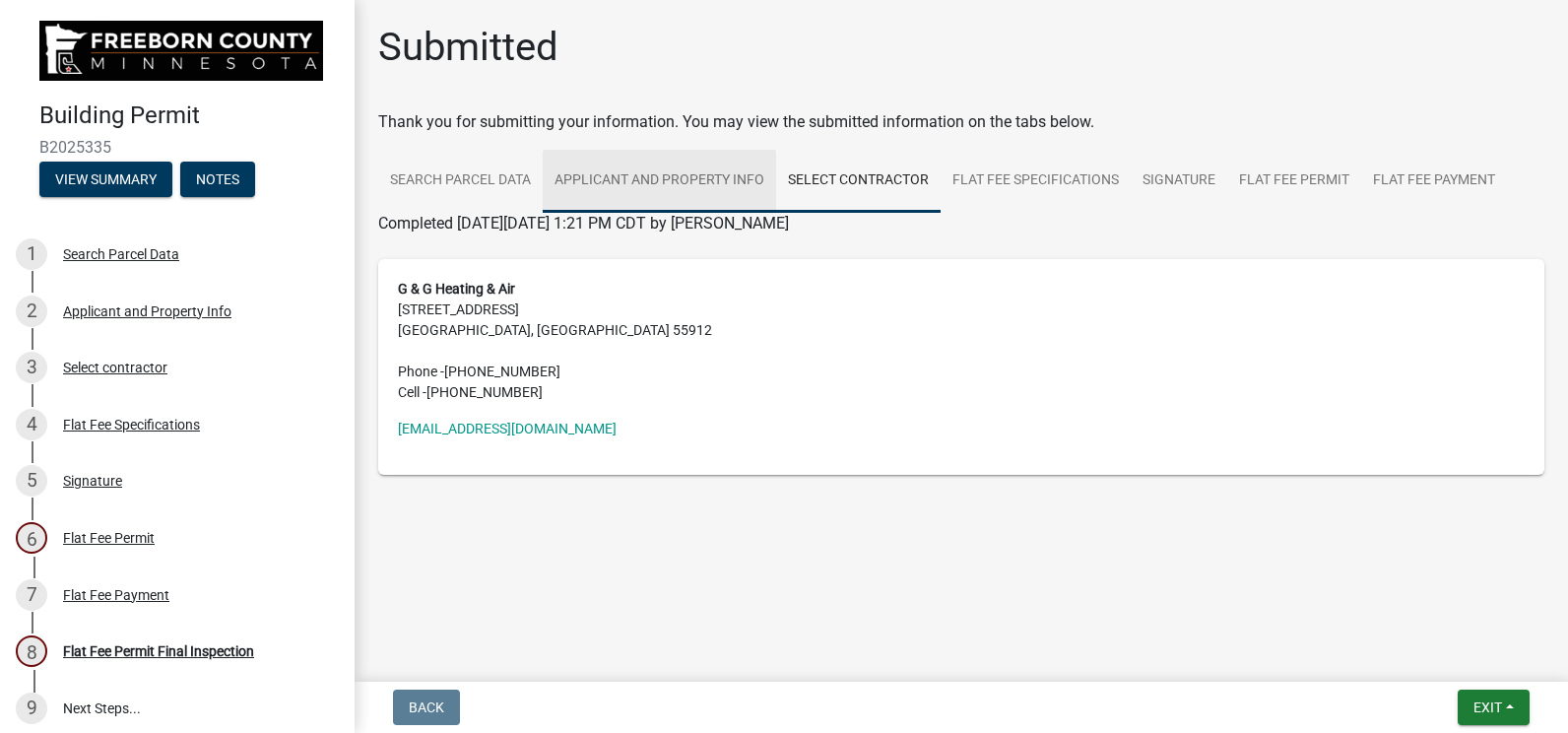
click at [770, 185] on link "Applicant and Property Info" at bounding box center [660, 181] width 234 height 63
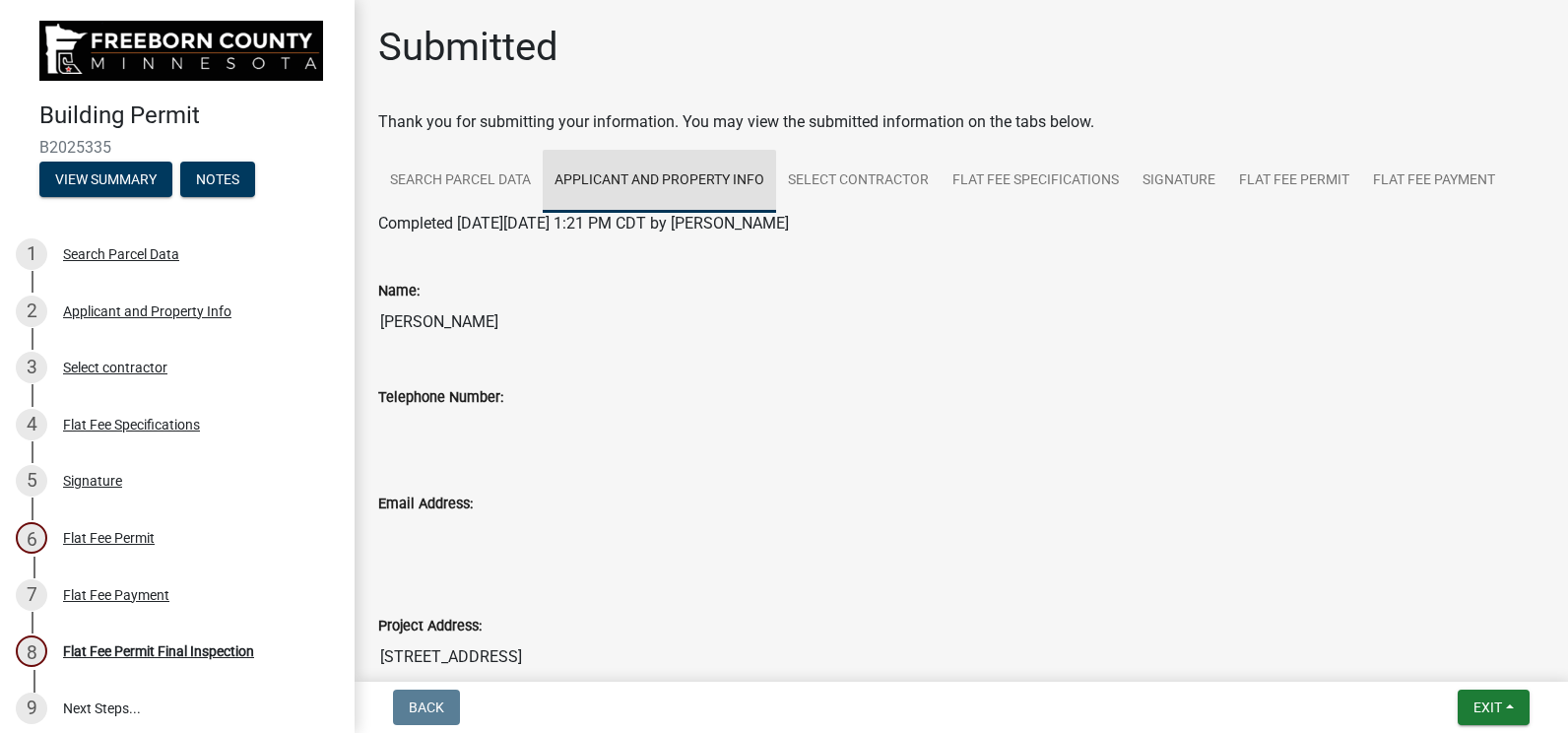
click at [767, 185] on link "Applicant and Property Info" at bounding box center [660, 181] width 234 height 63
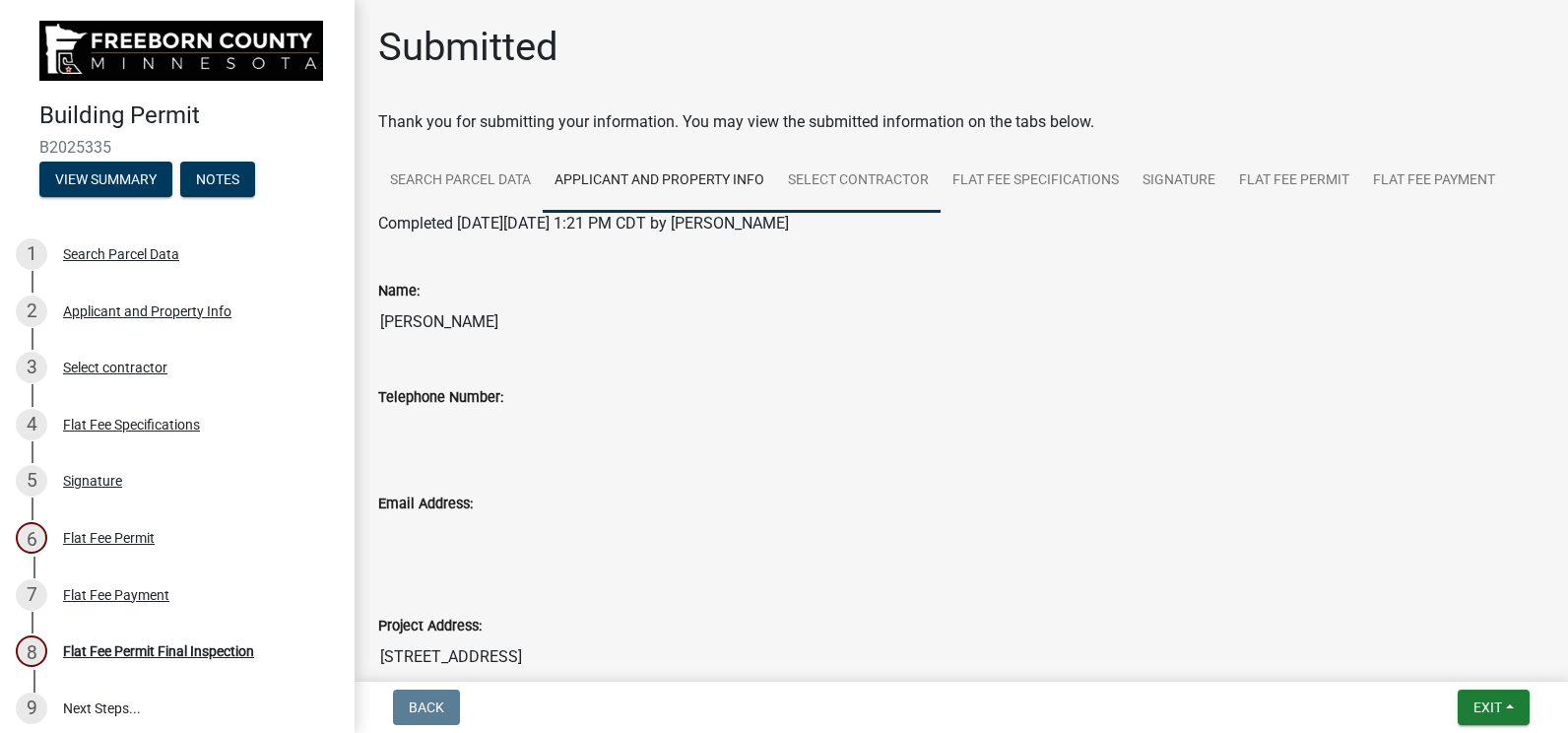
click at [781, 185] on link "Select contractor" at bounding box center [858, 181] width 165 height 63
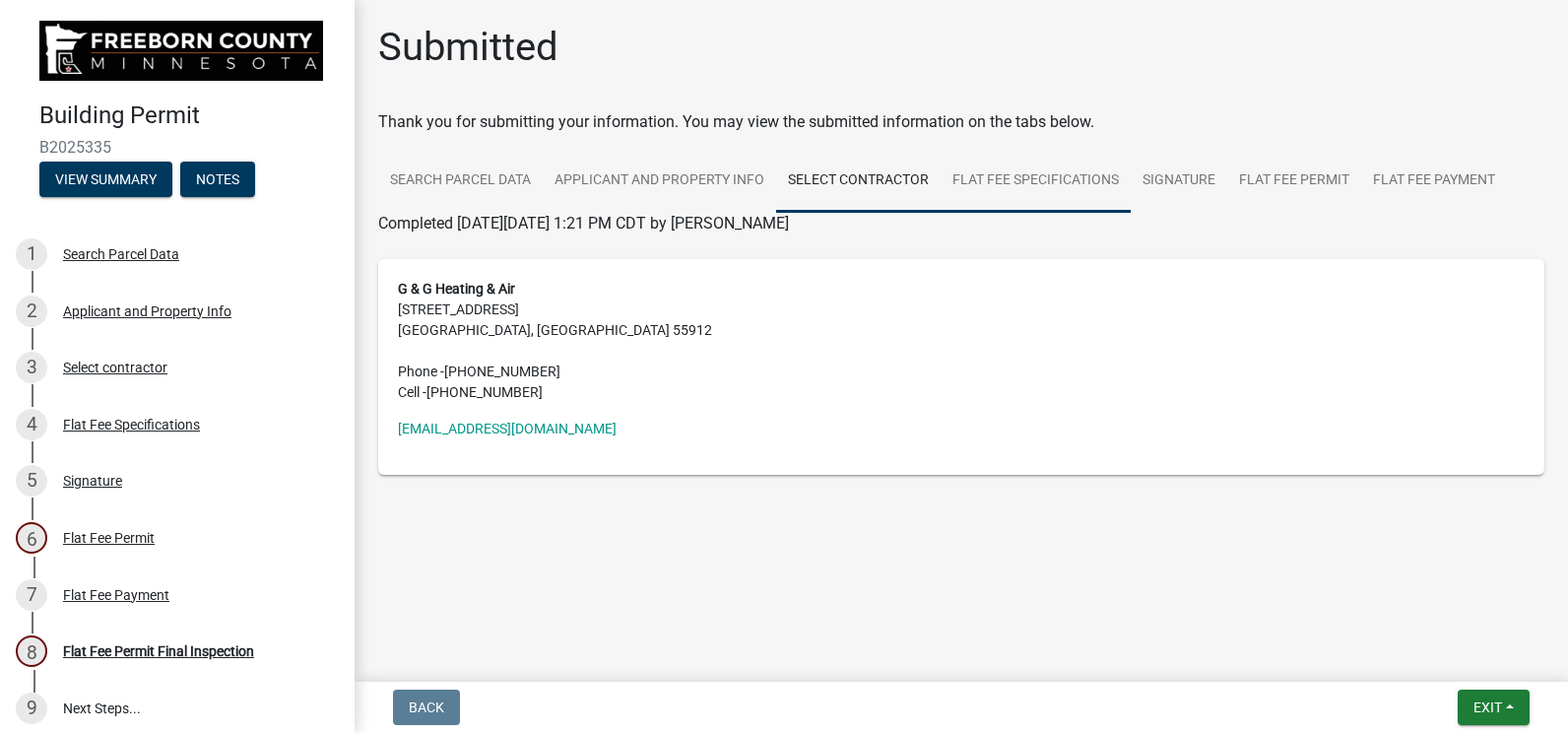
click at [1069, 185] on link "Flat Fee Specifications" at bounding box center [1035, 181] width 190 height 63
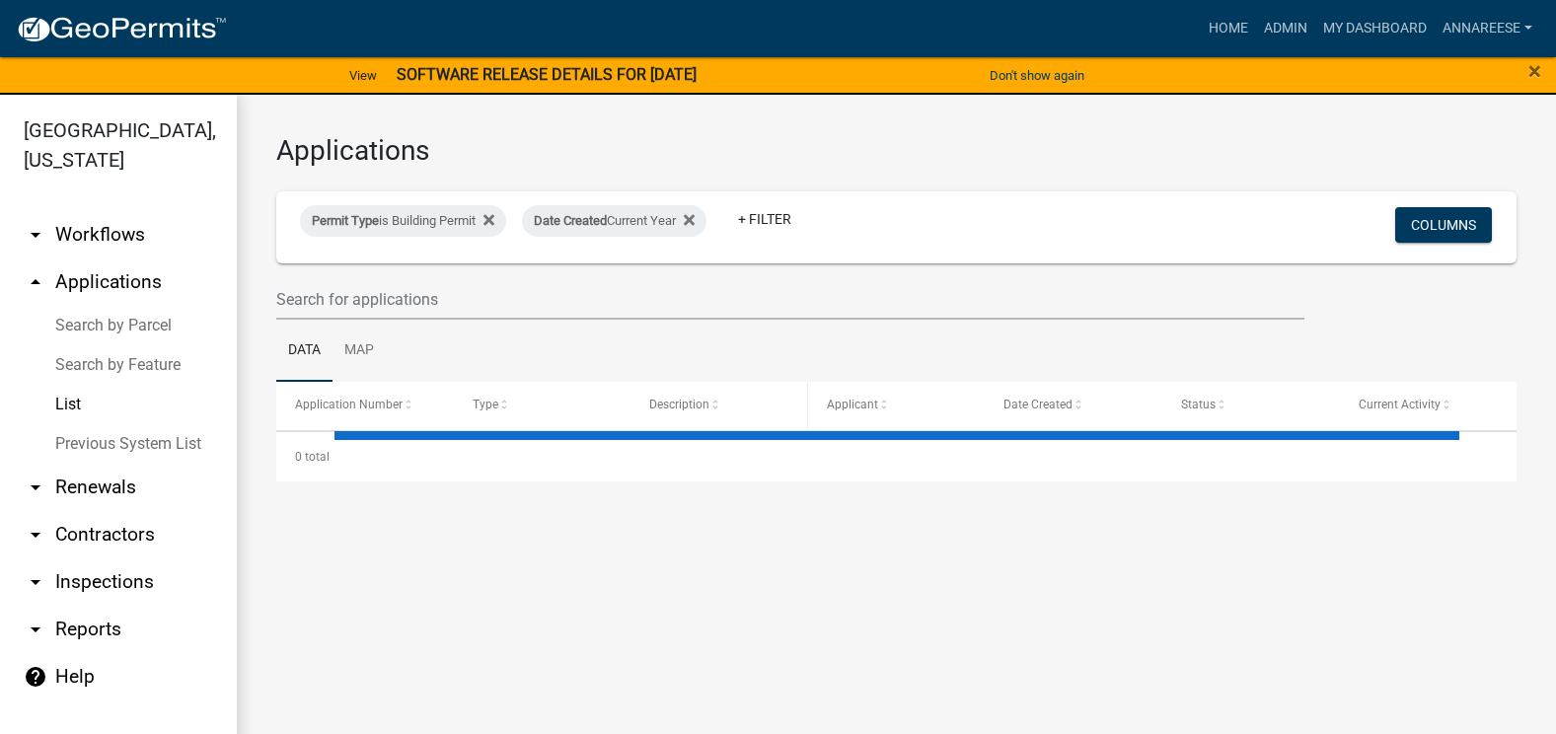
select select "3: 100"
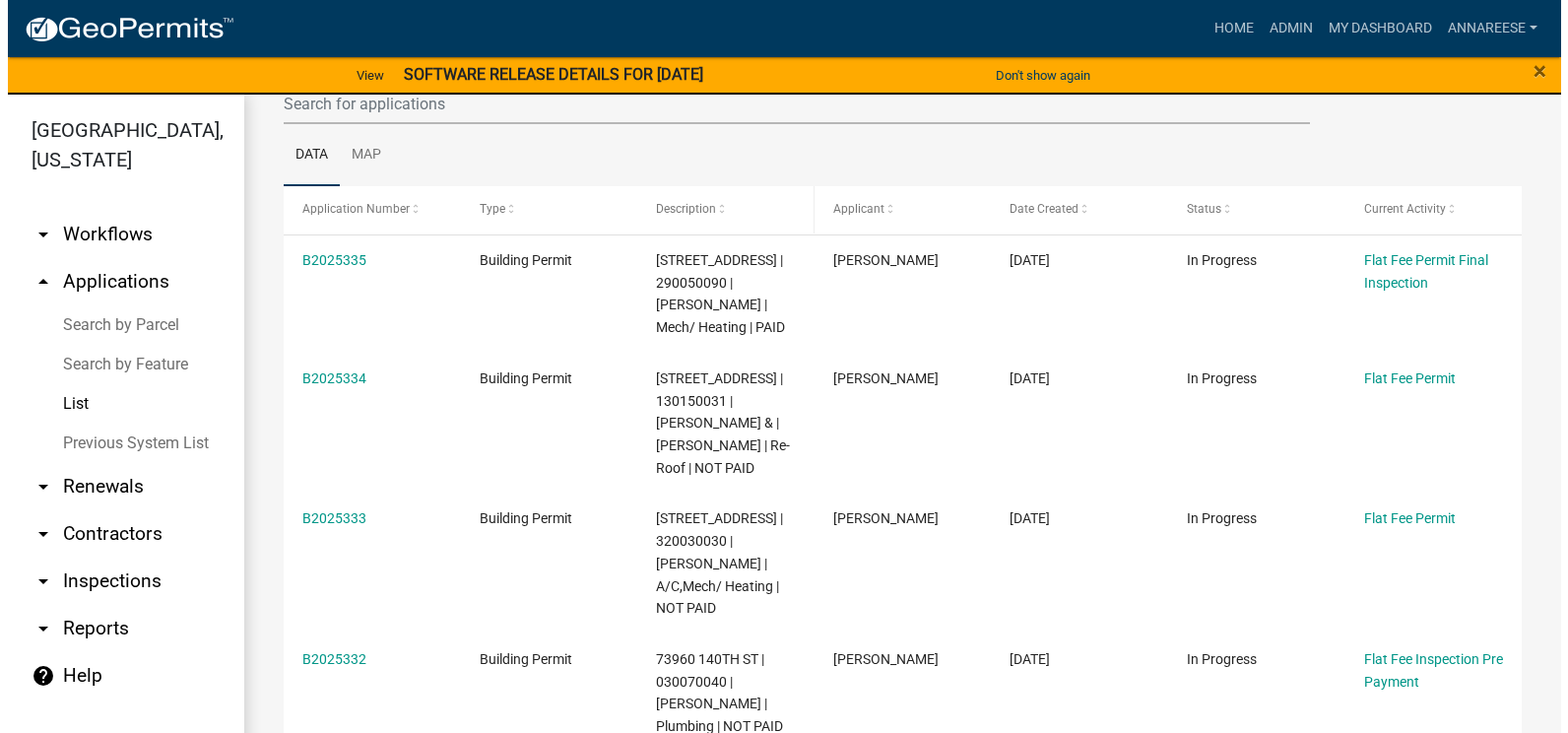
scroll to position [197, 0]
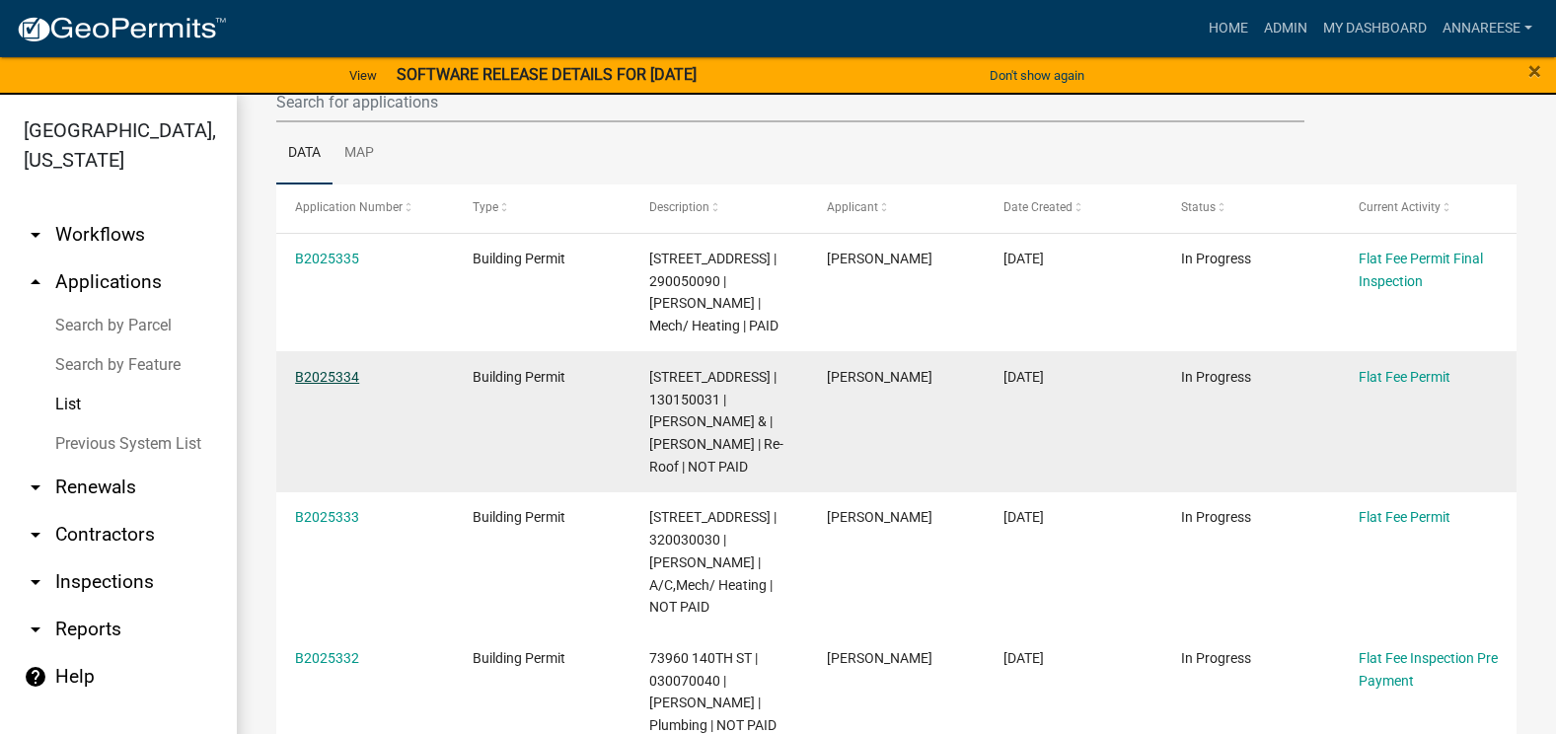
click at [329, 385] on link "B2025334" at bounding box center [327, 377] width 64 height 16
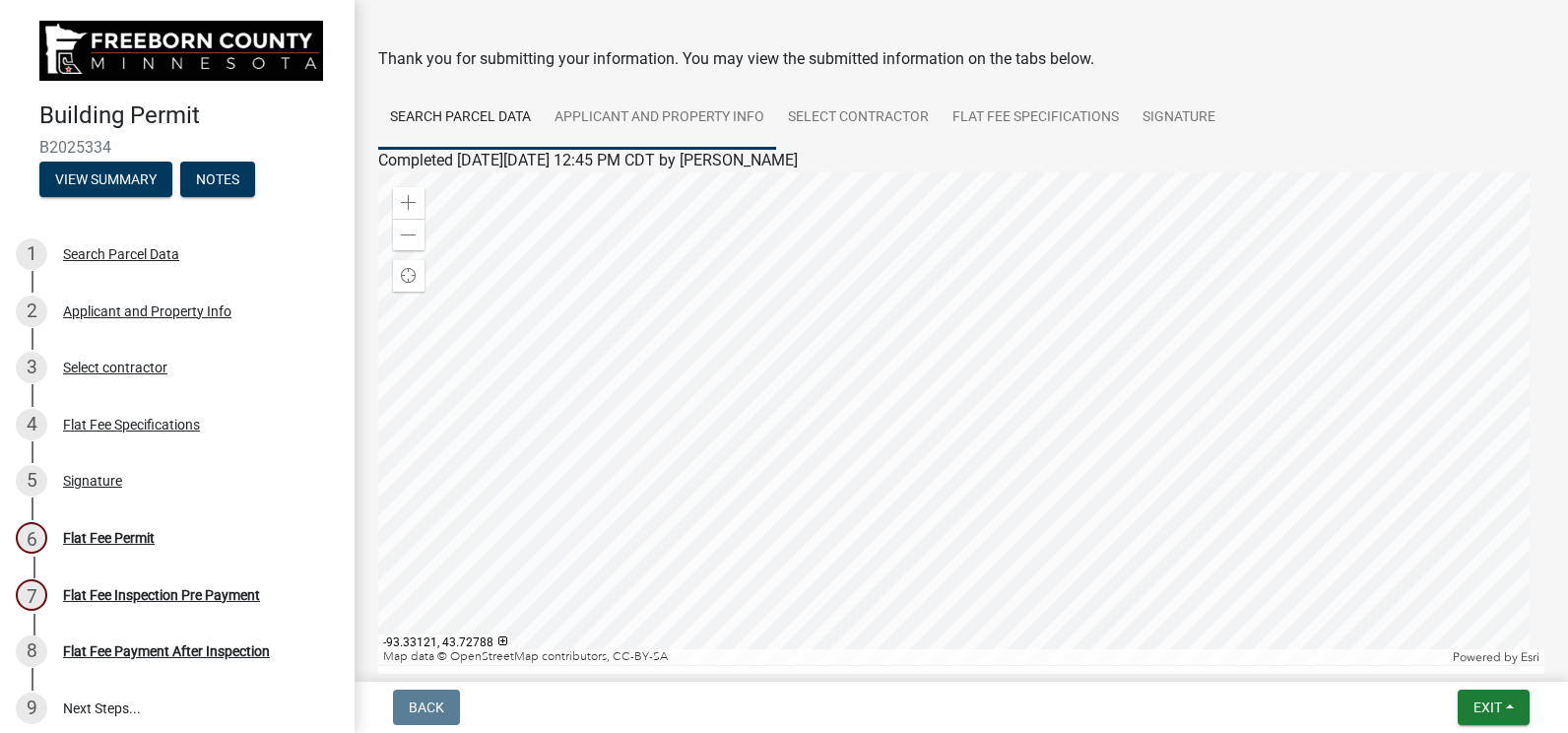
scroll to position [99, 0]
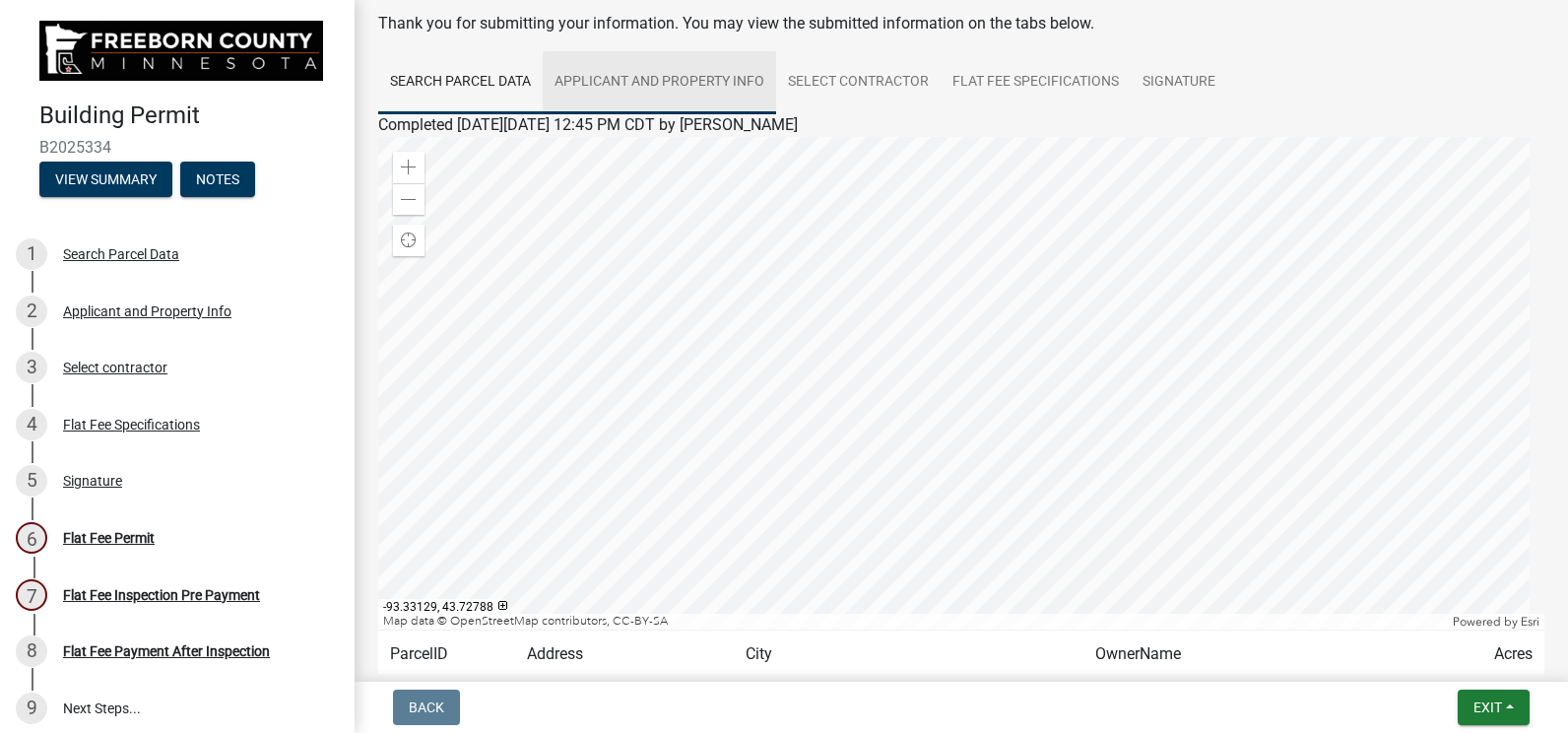
click at [676, 87] on link "Applicant and Property Info" at bounding box center [660, 82] width 234 height 63
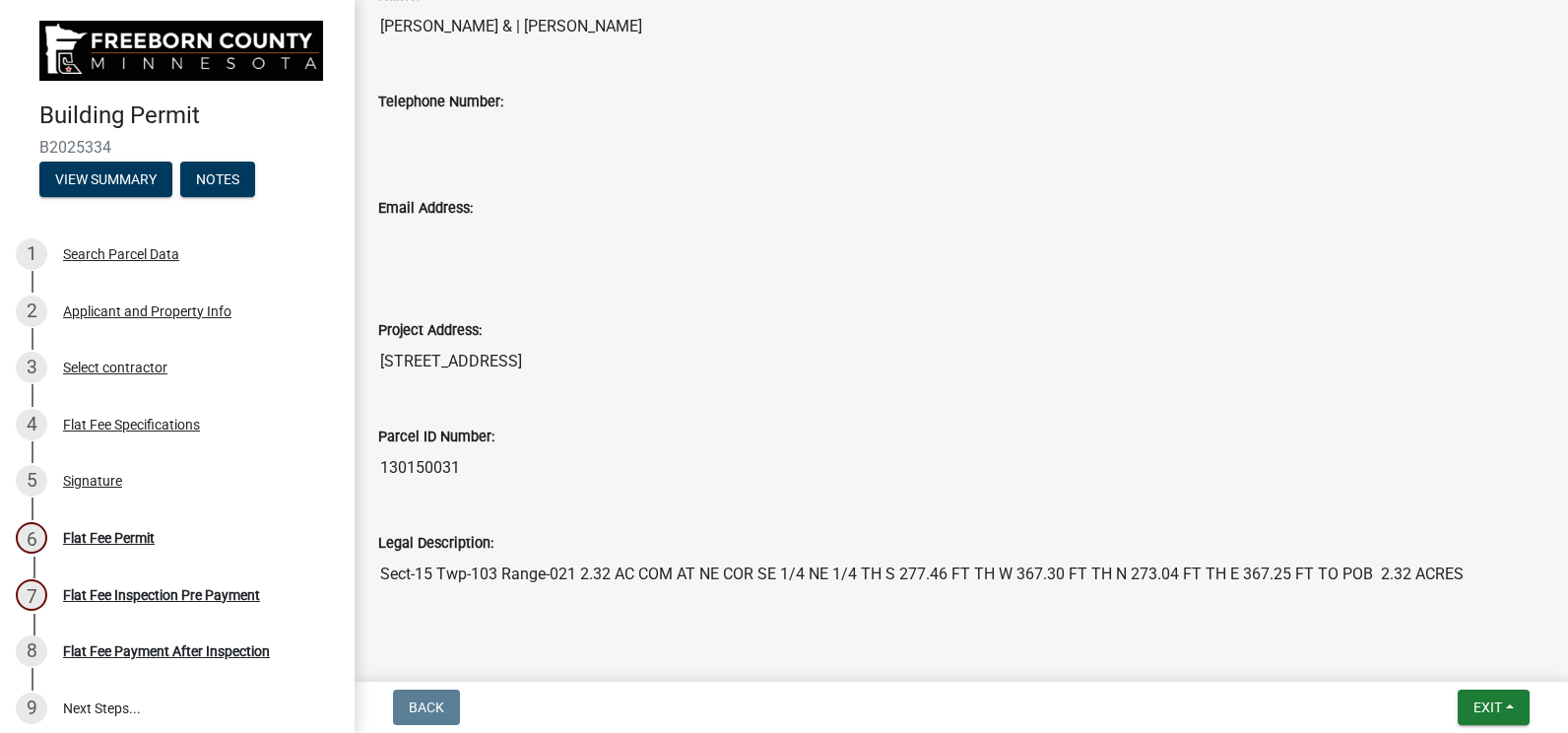
scroll to position [0, 0]
